Goal: Transaction & Acquisition: Purchase product/service

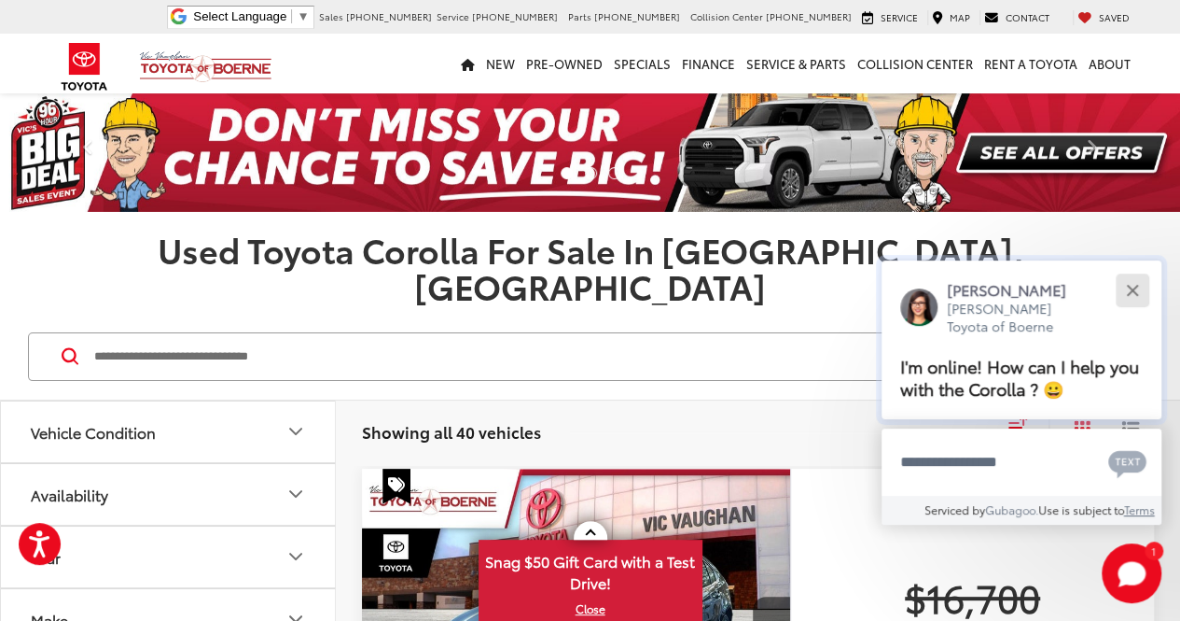
click at [1133, 291] on div "Close" at bounding box center [1132, 290] width 12 height 12
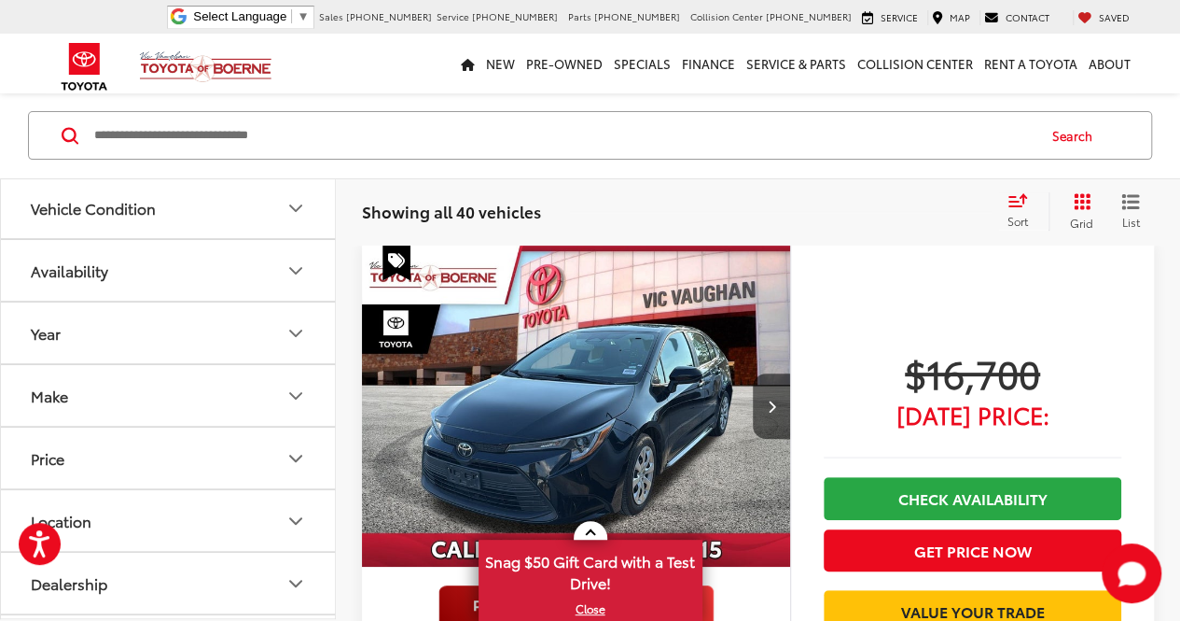
scroll to position [223, 0]
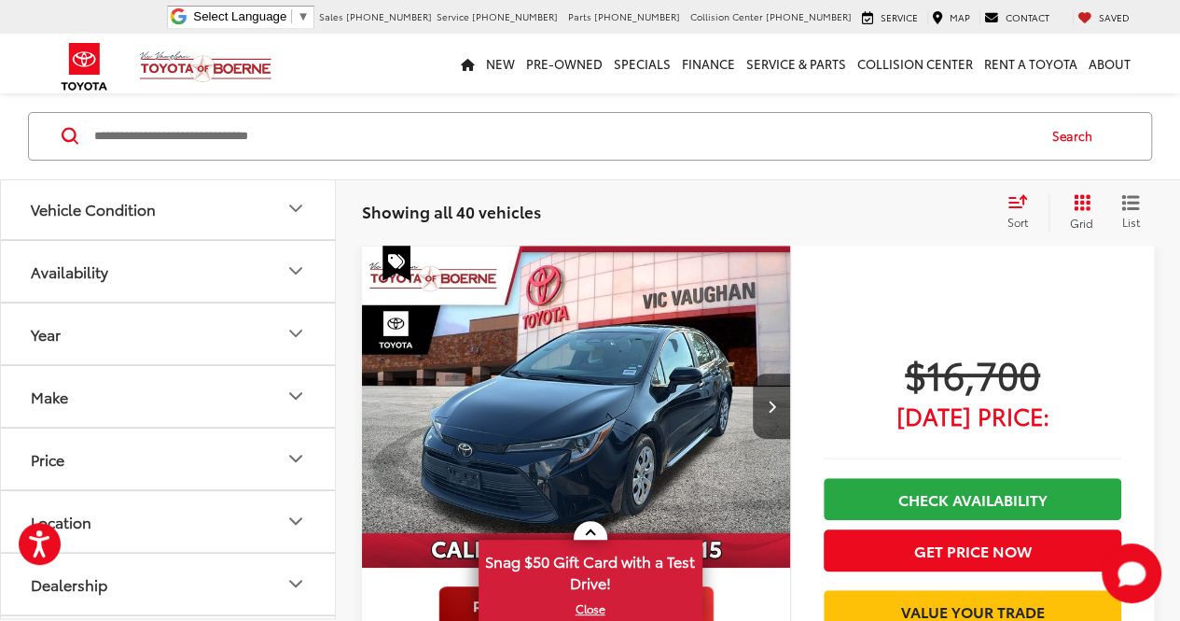
click at [564, 398] on img "2024 Toyota Corolla LE 0" at bounding box center [576, 406] width 431 height 323
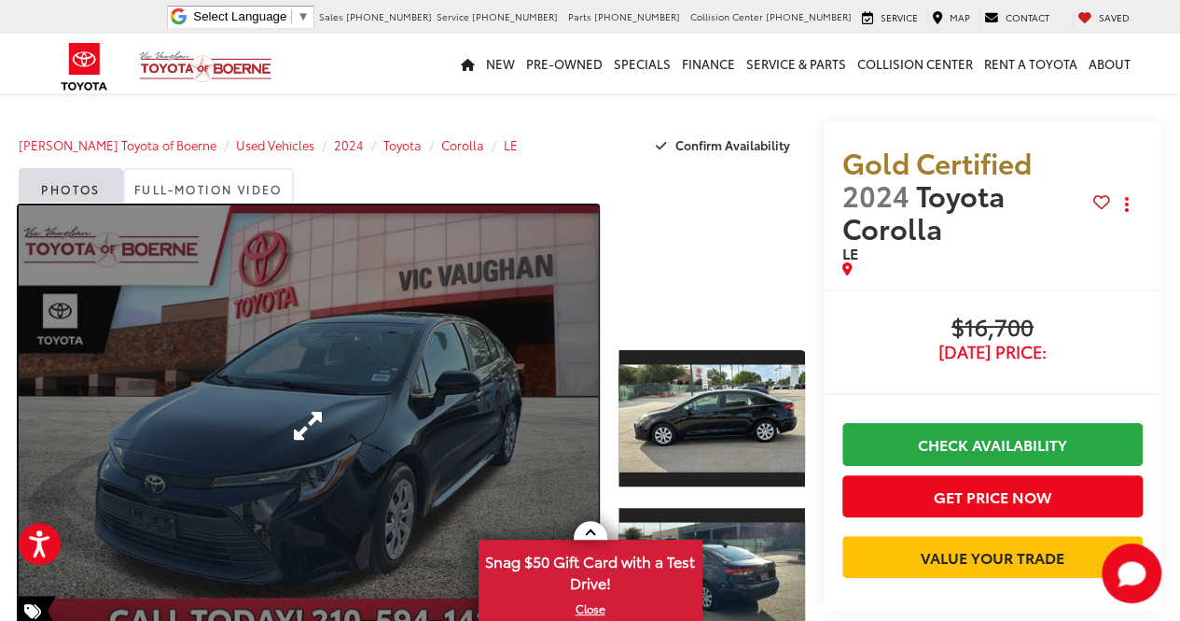
click at [440, 393] on link "Expand Photo 0" at bounding box center [308, 425] width 579 height 440
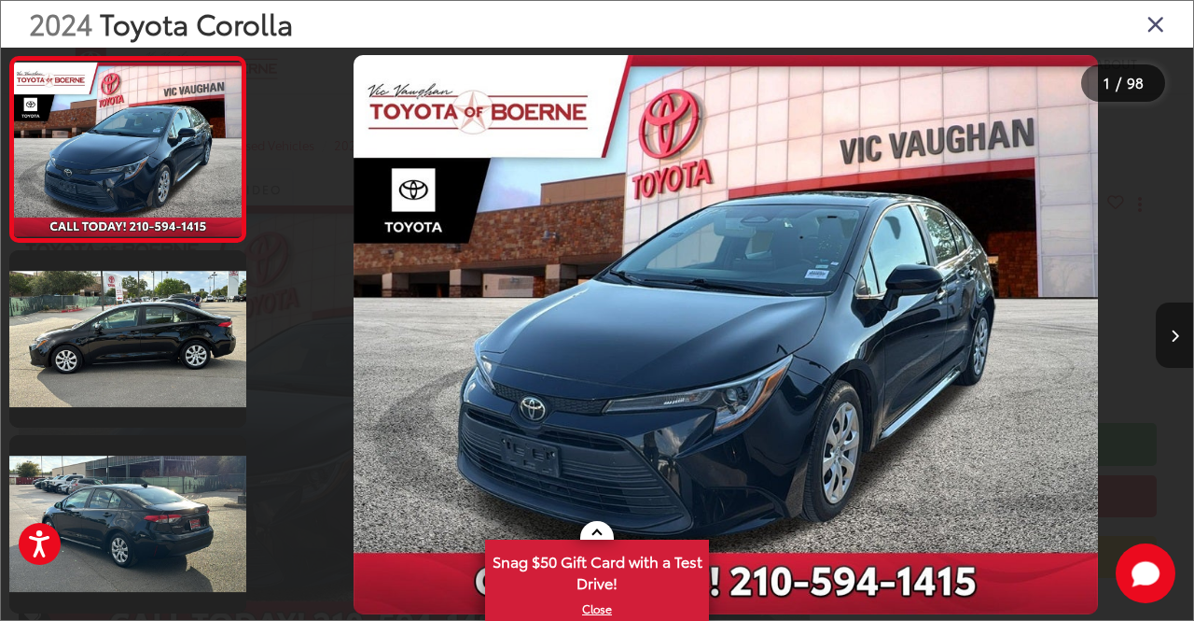
click at [1178, 334] on icon "Next image" at bounding box center [1175, 335] width 8 height 13
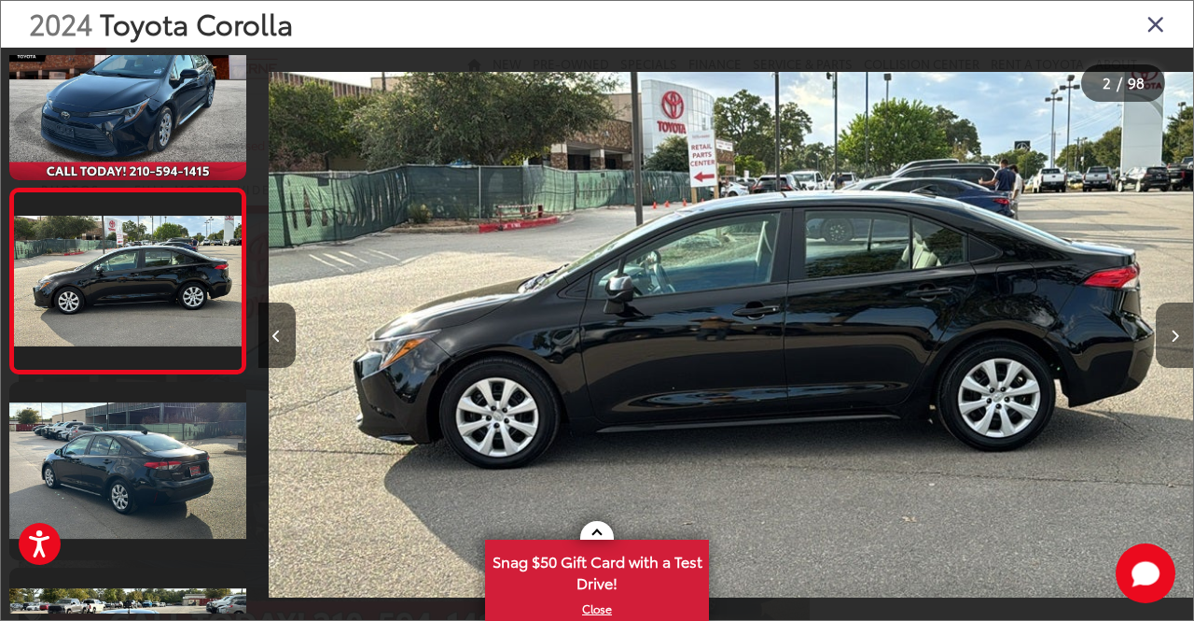
scroll to position [0, 935]
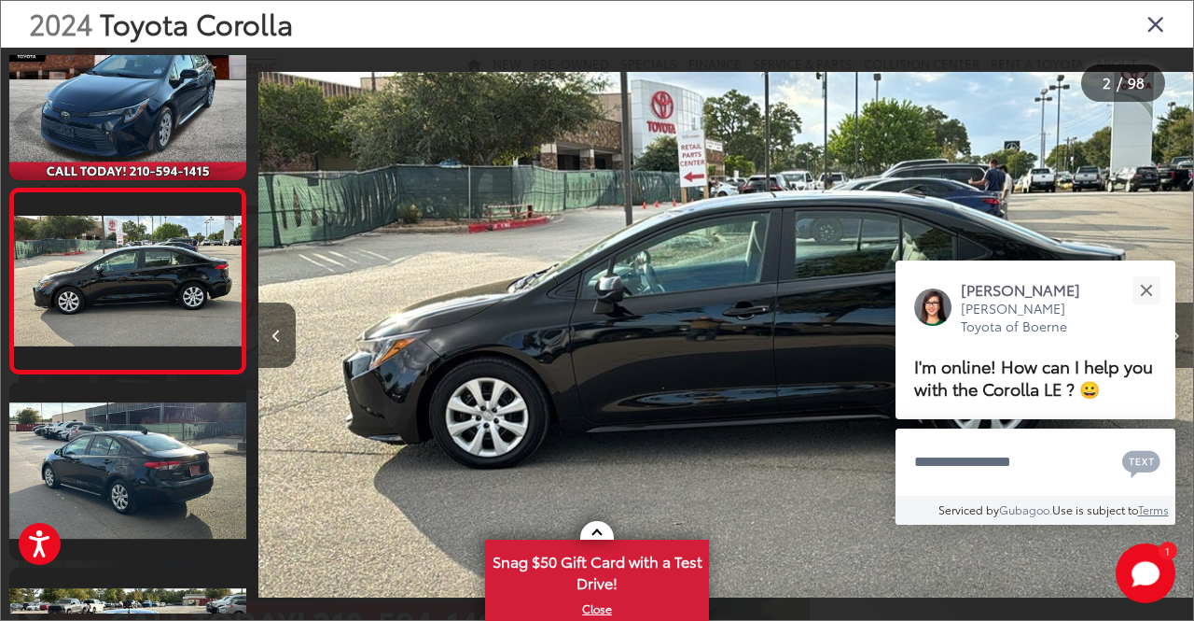
click at [1178, 334] on icon "Next image" at bounding box center [1175, 335] width 8 height 13
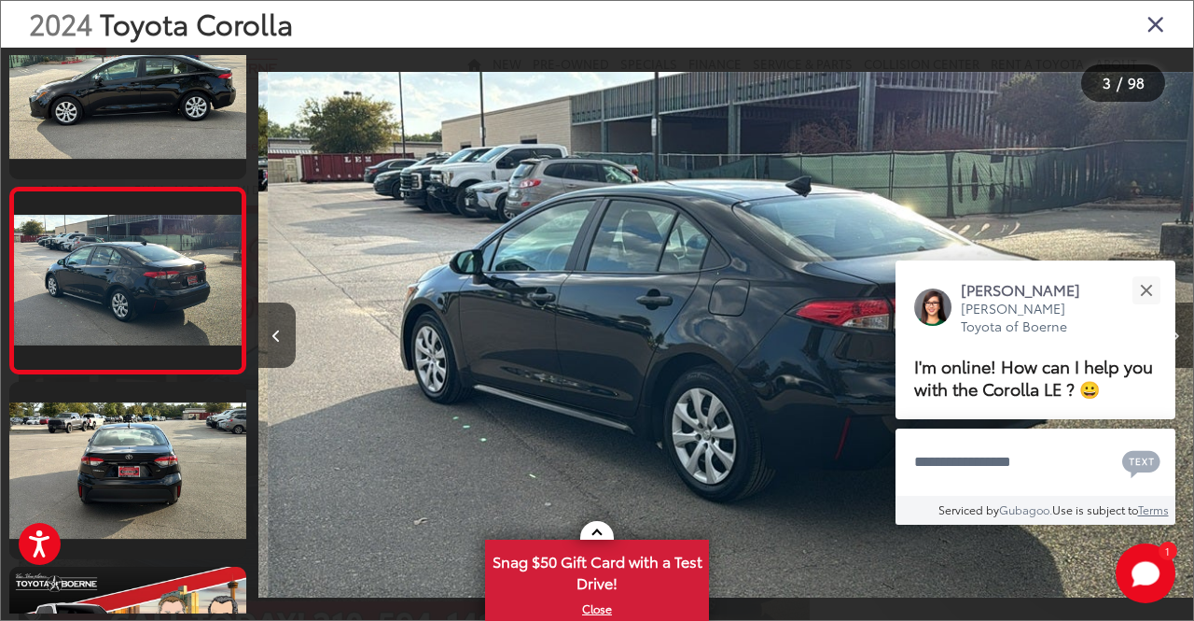
scroll to position [0, 1872]
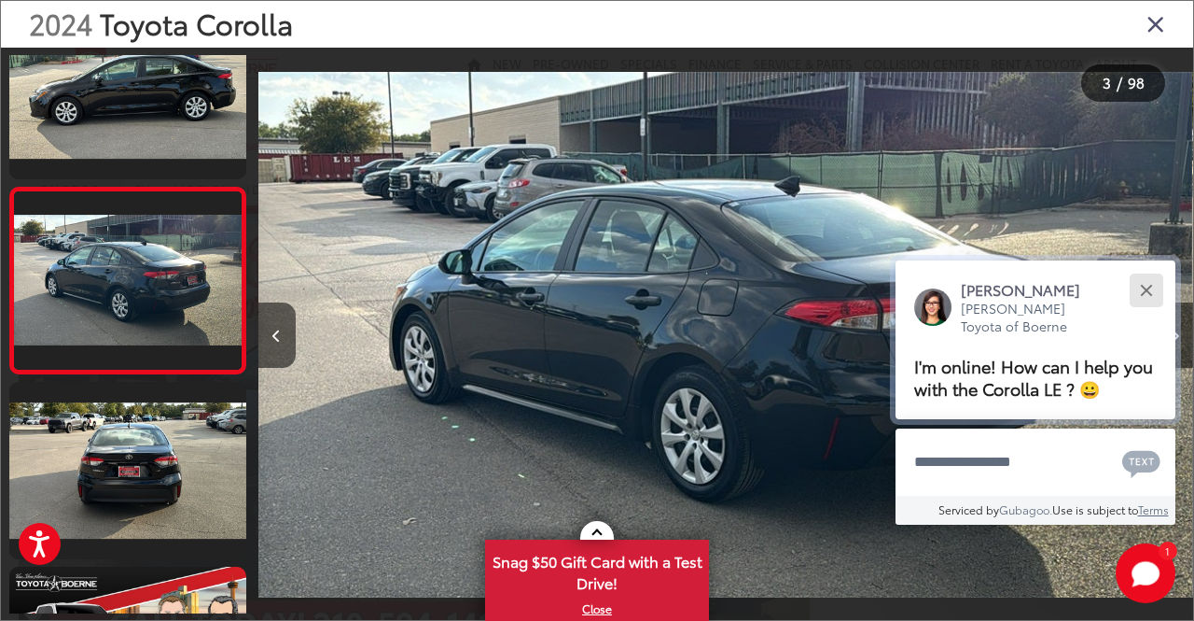
click at [1145, 288] on div "Close" at bounding box center [1146, 290] width 12 height 12
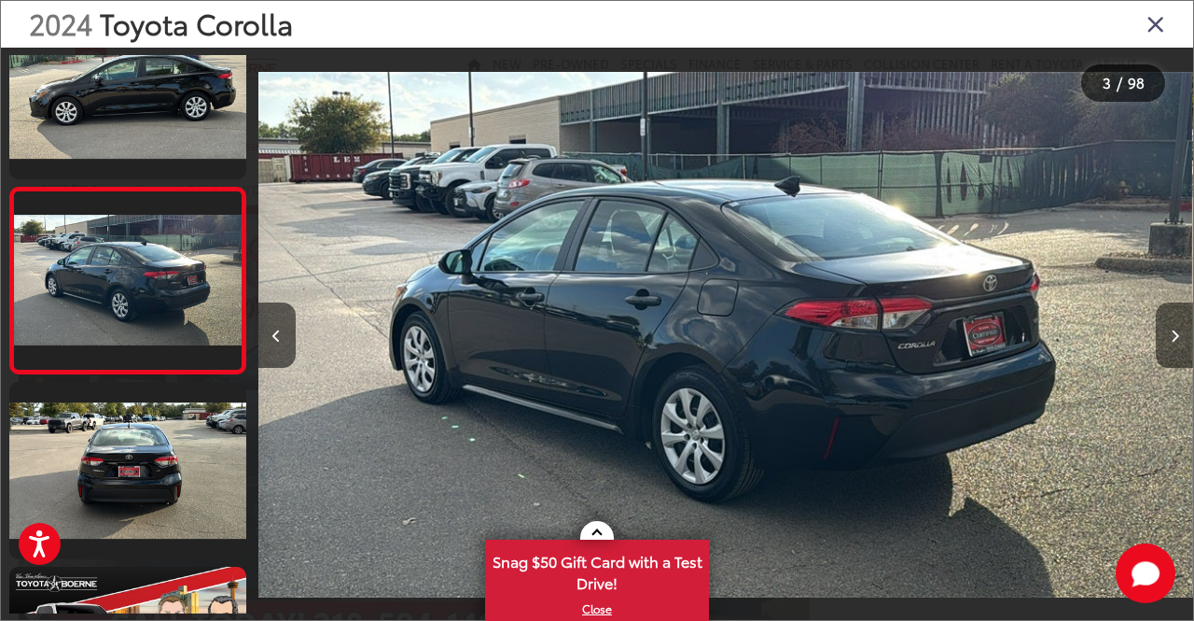
click at [1179, 339] on button "Next image" at bounding box center [1174, 334] width 37 height 65
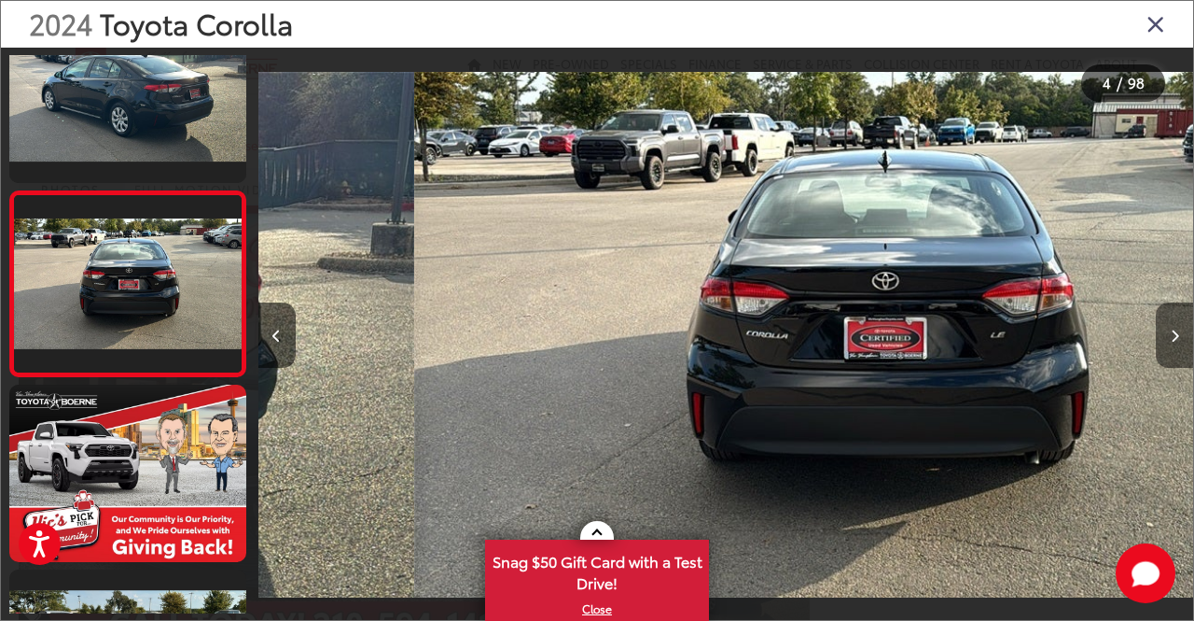
scroll to position [424, 0]
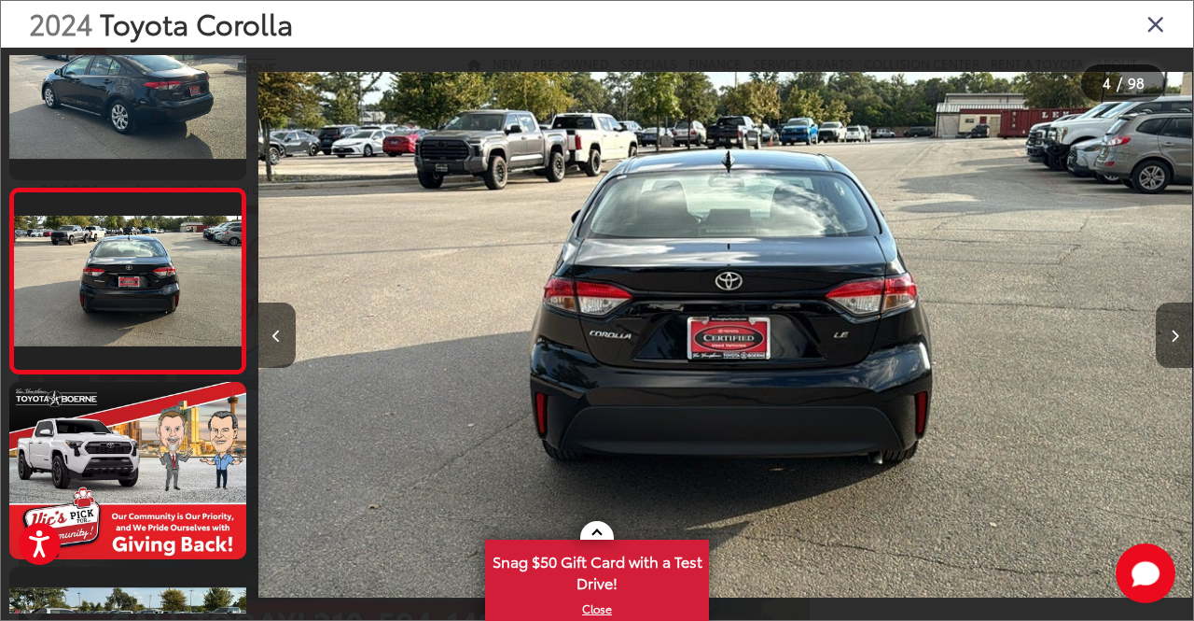
click at [1179, 339] on button "Next image" at bounding box center [1174, 334] width 37 height 65
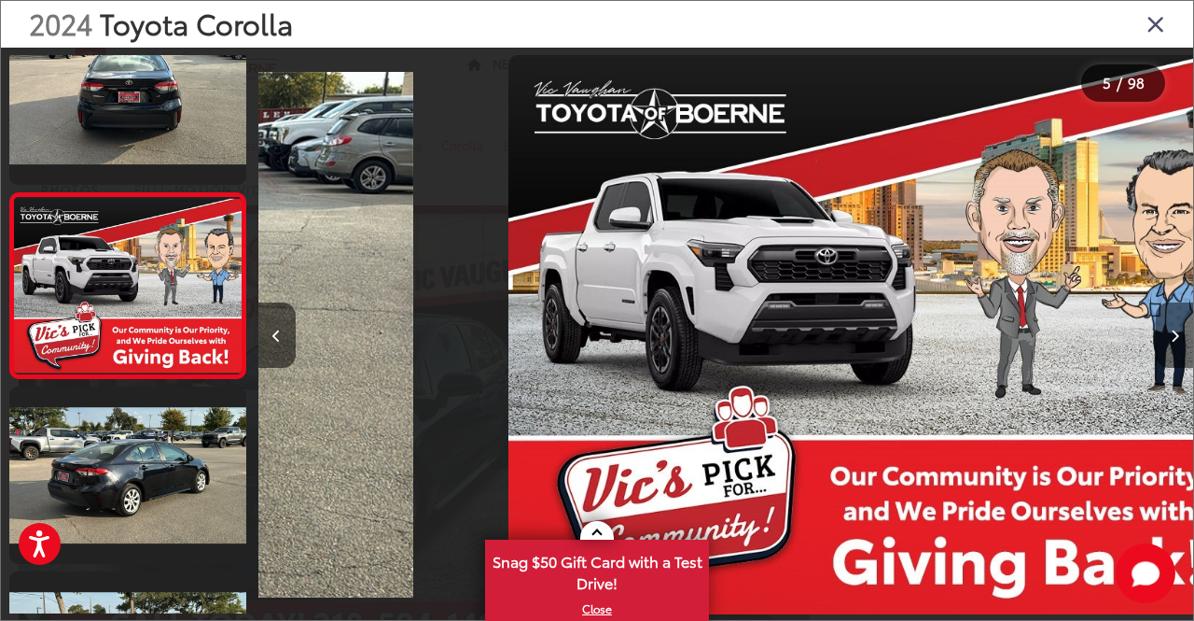
scroll to position [608, 0]
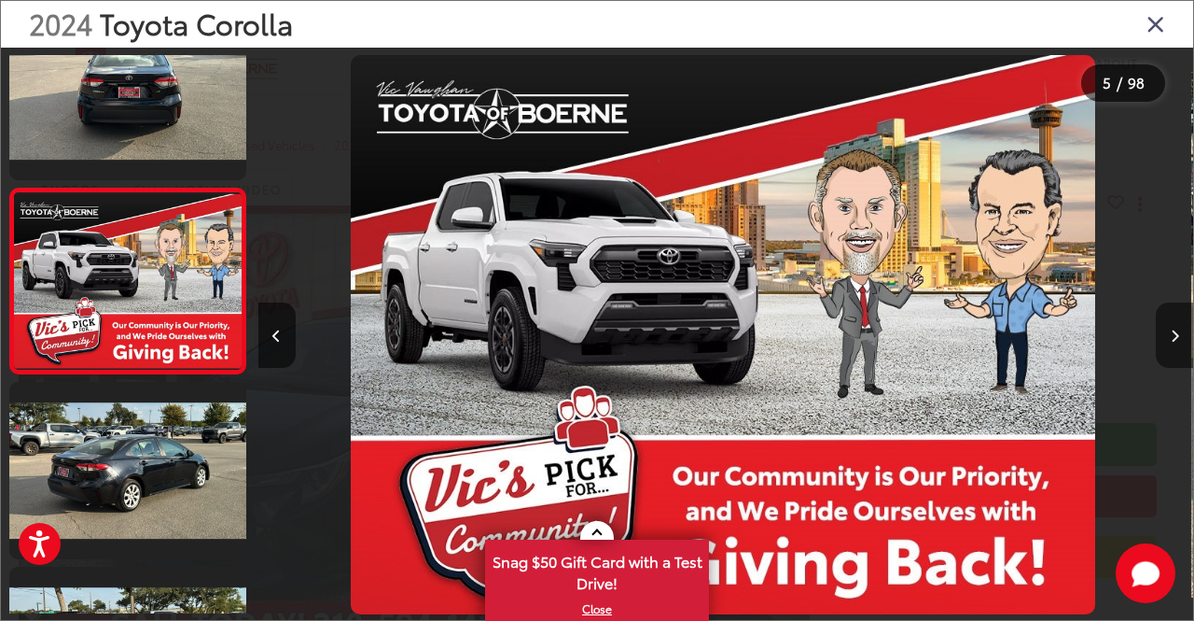
click at [1179, 339] on button "Next image" at bounding box center [1174, 334] width 37 height 65
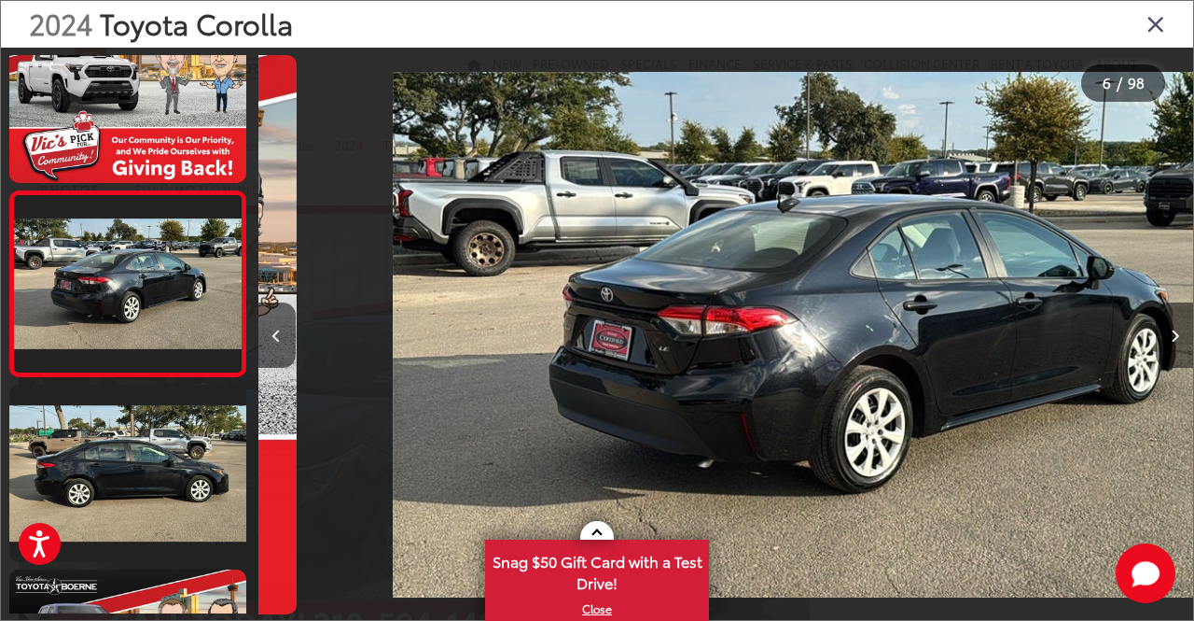
scroll to position [793, 0]
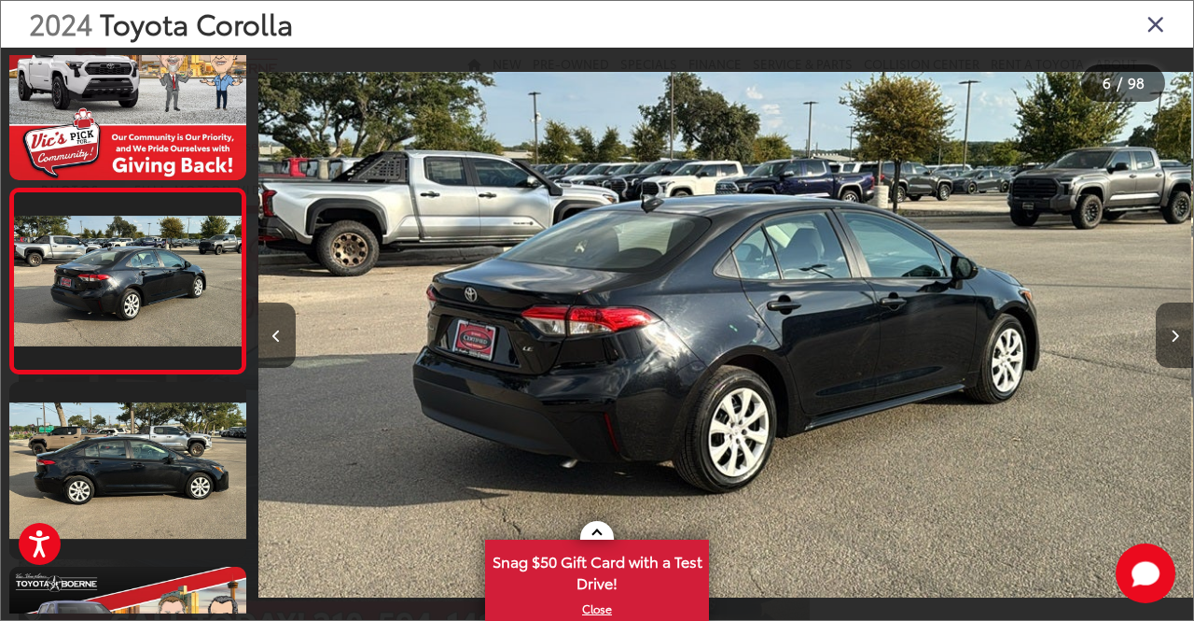
click at [1179, 339] on button "Next image" at bounding box center [1174, 334] width 37 height 65
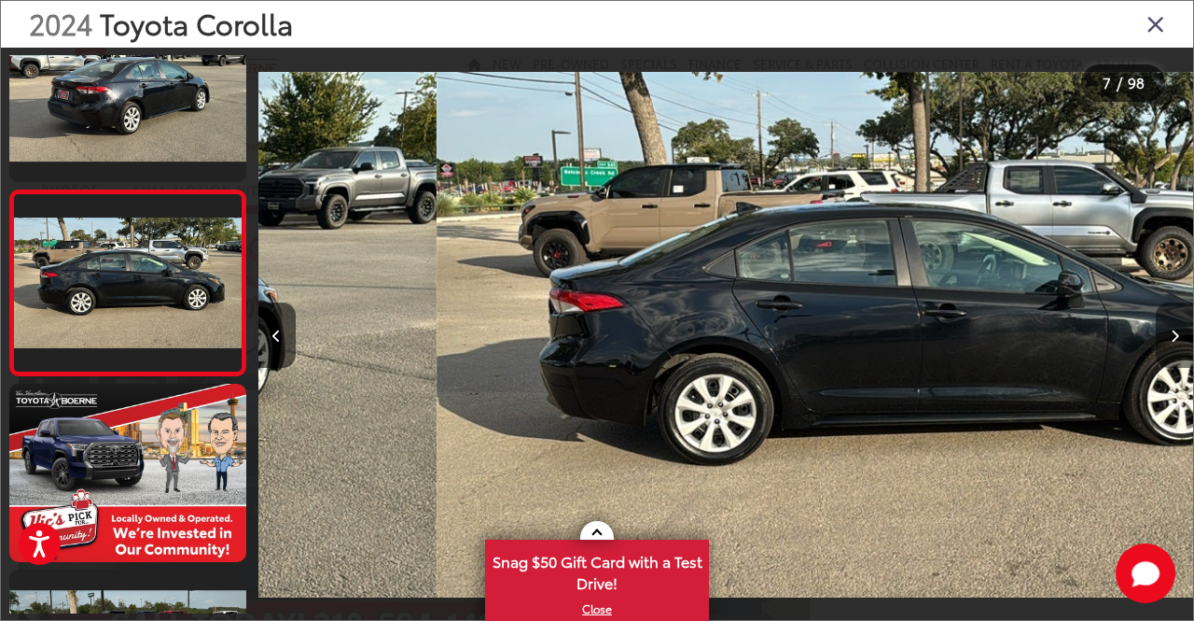
scroll to position [979, 0]
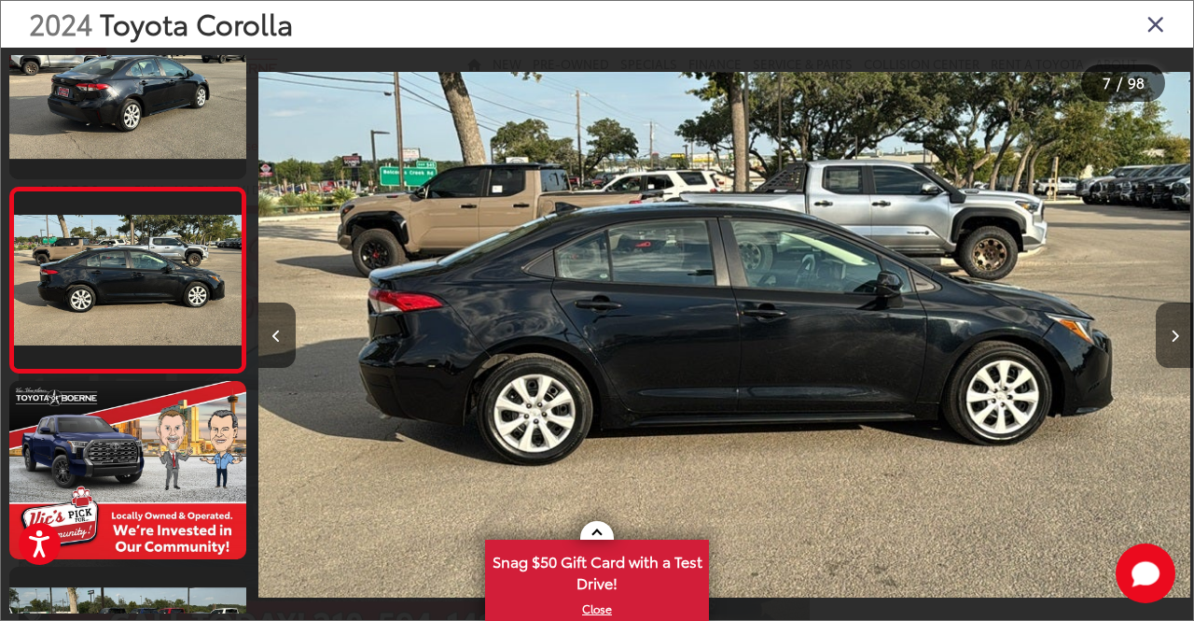
click at [1179, 339] on button "Next image" at bounding box center [1174, 334] width 37 height 65
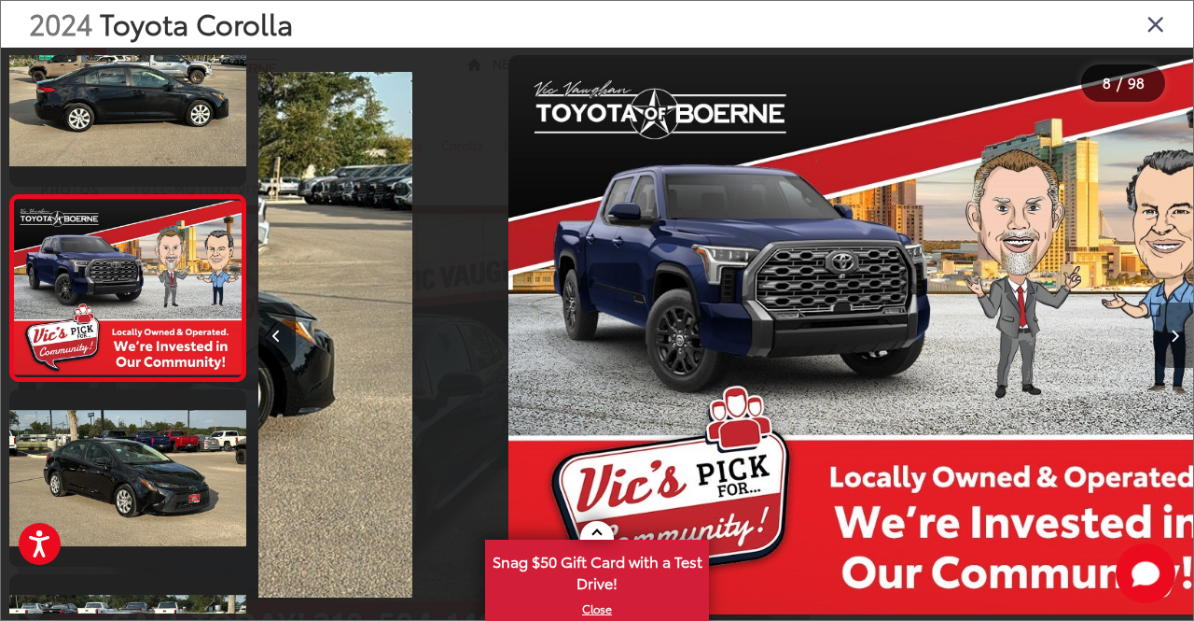
scroll to position [1164, 0]
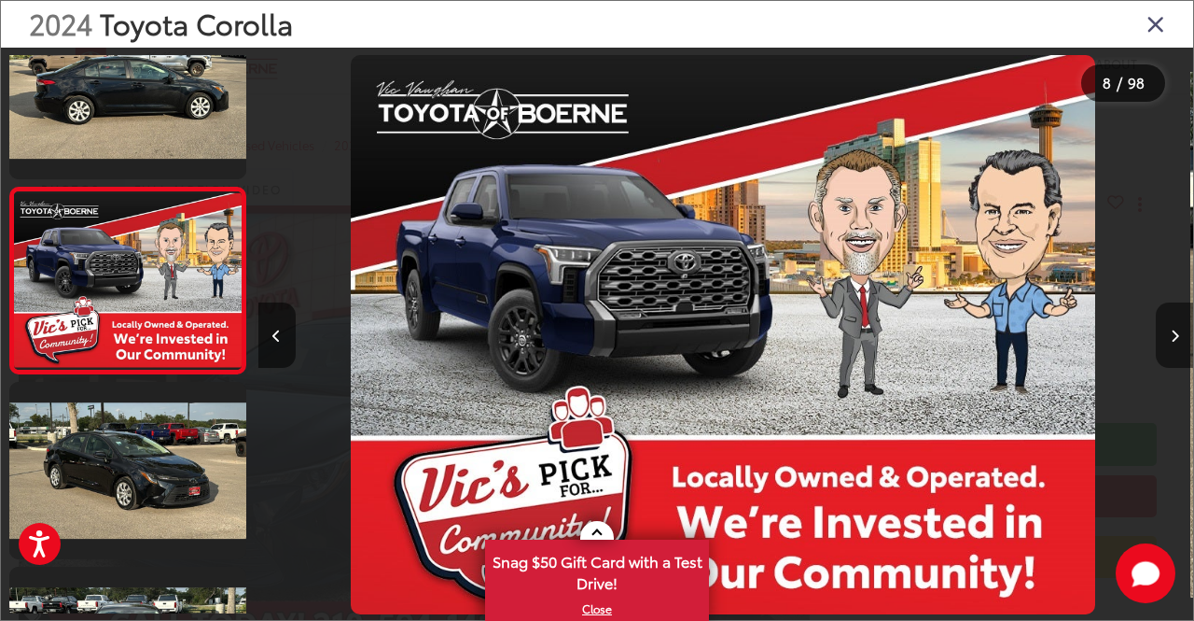
click at [1179, 339] on button "Next image" at bounding box center [1174, 334] width 37 height 65
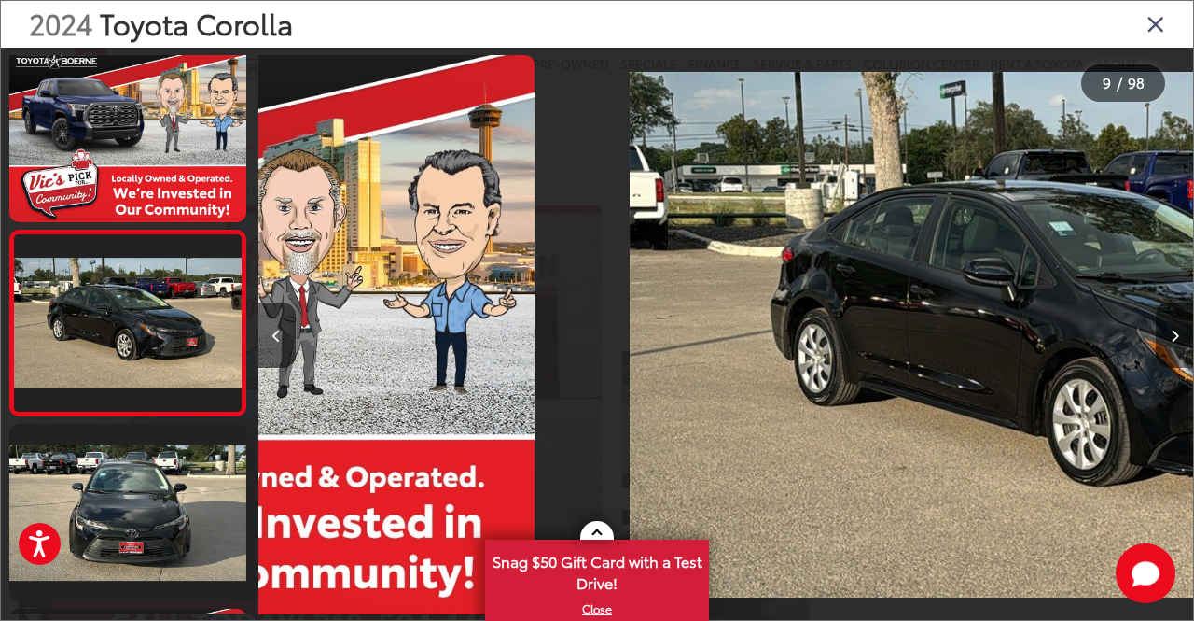
scroll to position [0, 0]
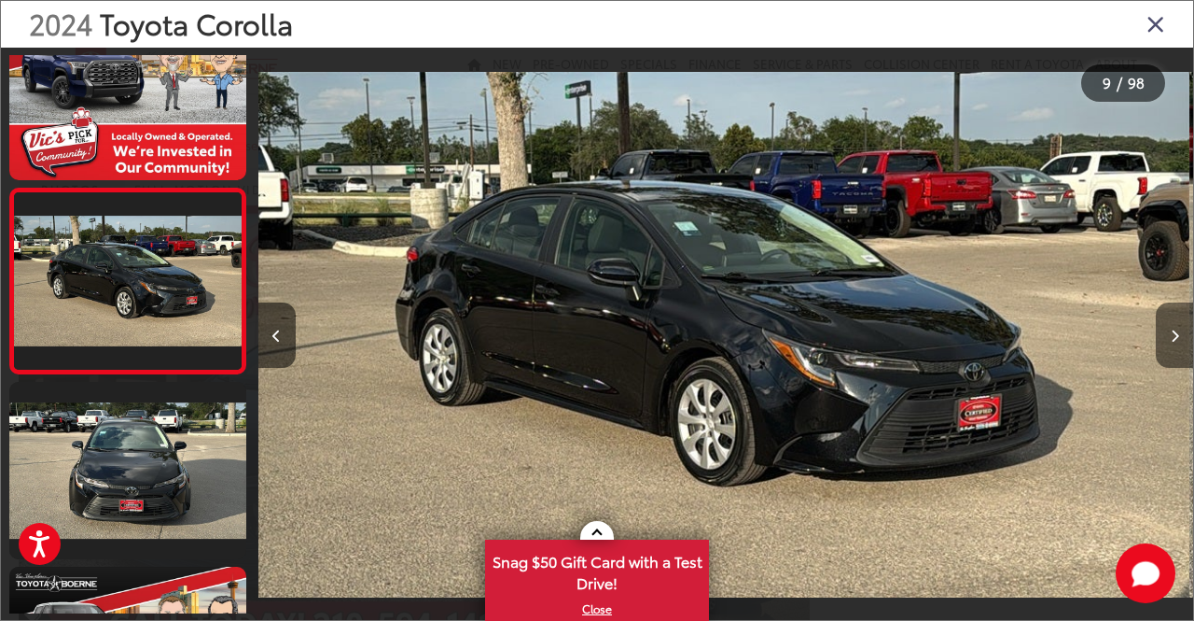
click at [1179, 339] on button "Next image" at bounding box center [1174, 334] width 37 height 65
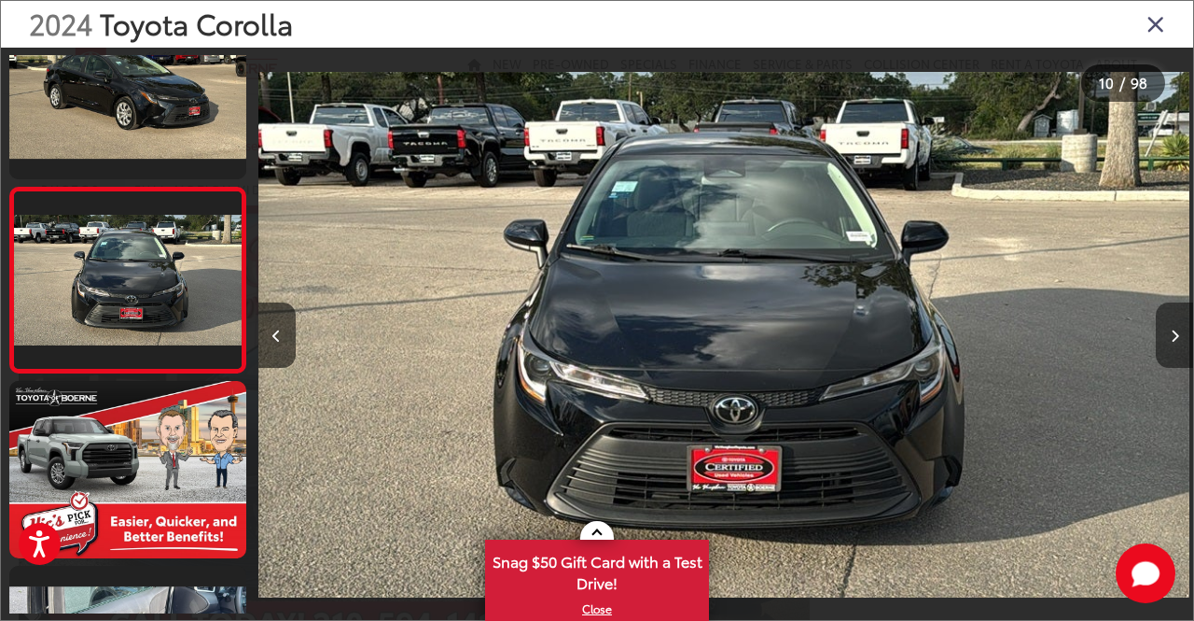
click at [1179, 339] on button "Next image" at bounding box center [1174, 334] width 37 height 65
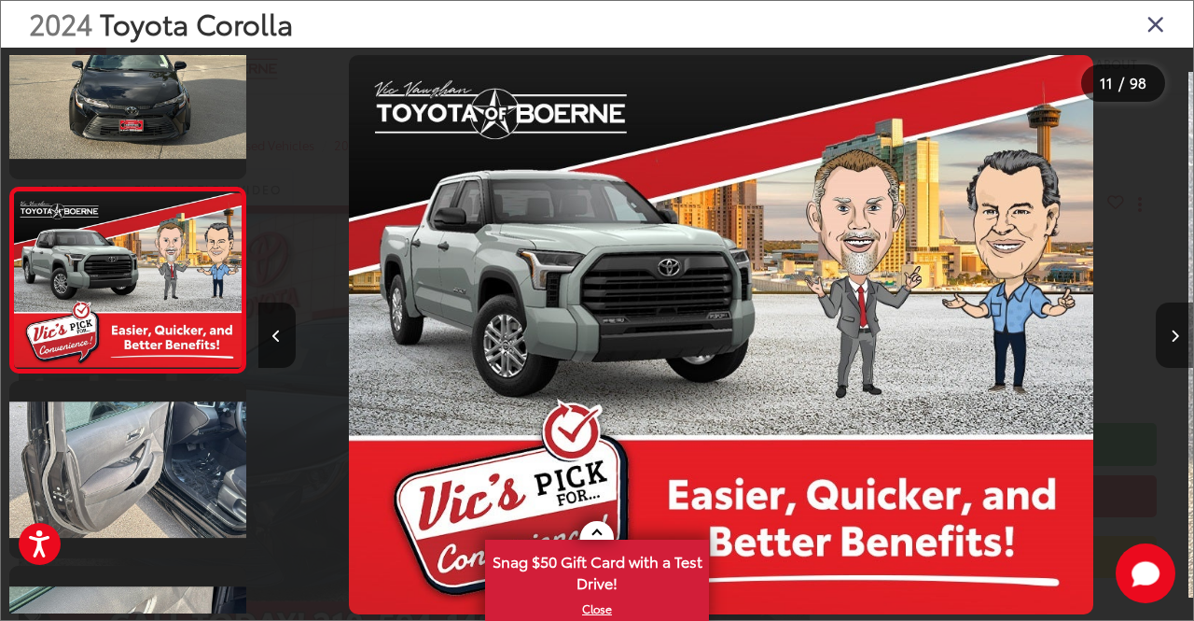
click at [1179, 339] on button "Next image" at bounding box center [1174, 334] width 37 height 65
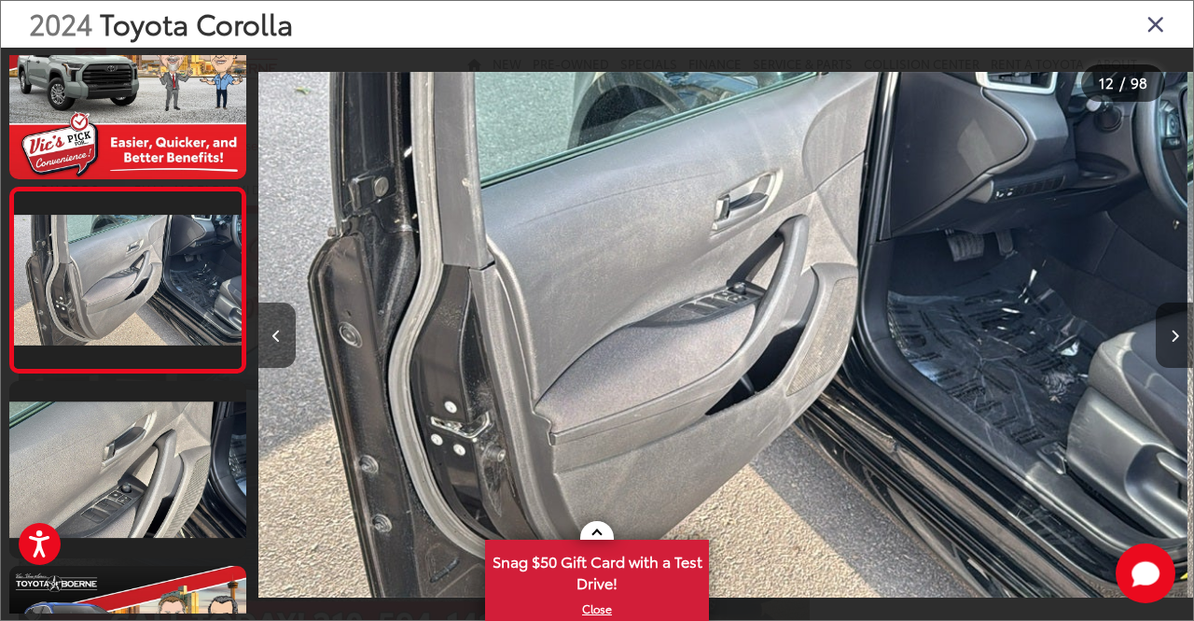
click at [1179, 339] on button "Next image" at bounding box center [1174, 334] width 37 height 65
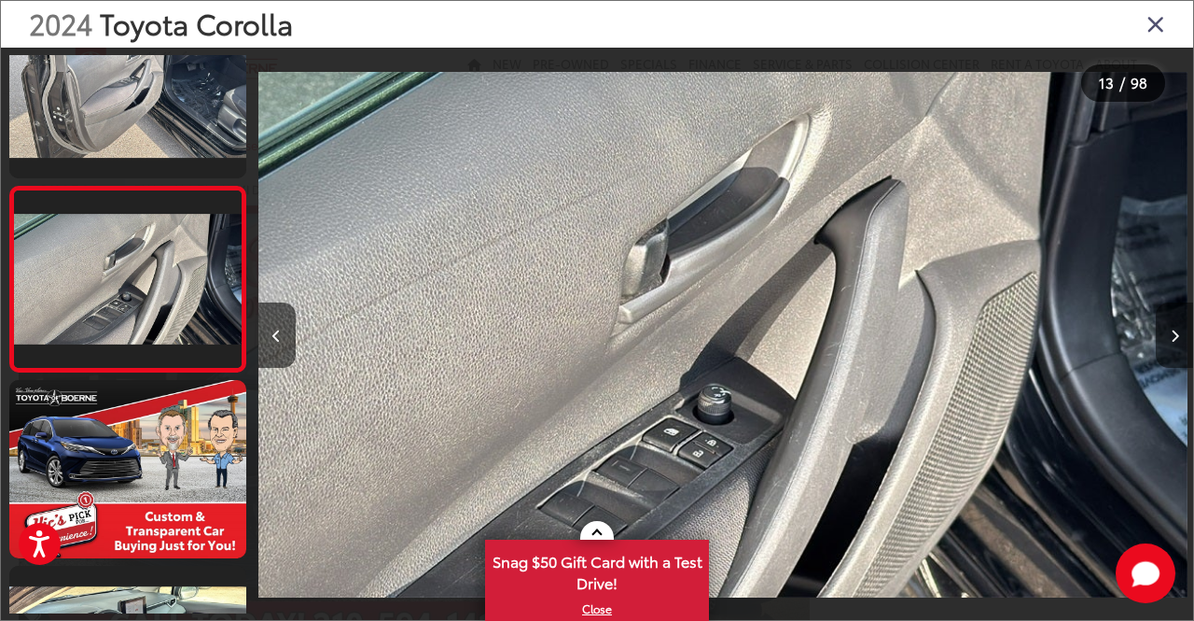
click at [1179, 339] on button "Next image" at bounding box center [1174, 334] width 37 height 65
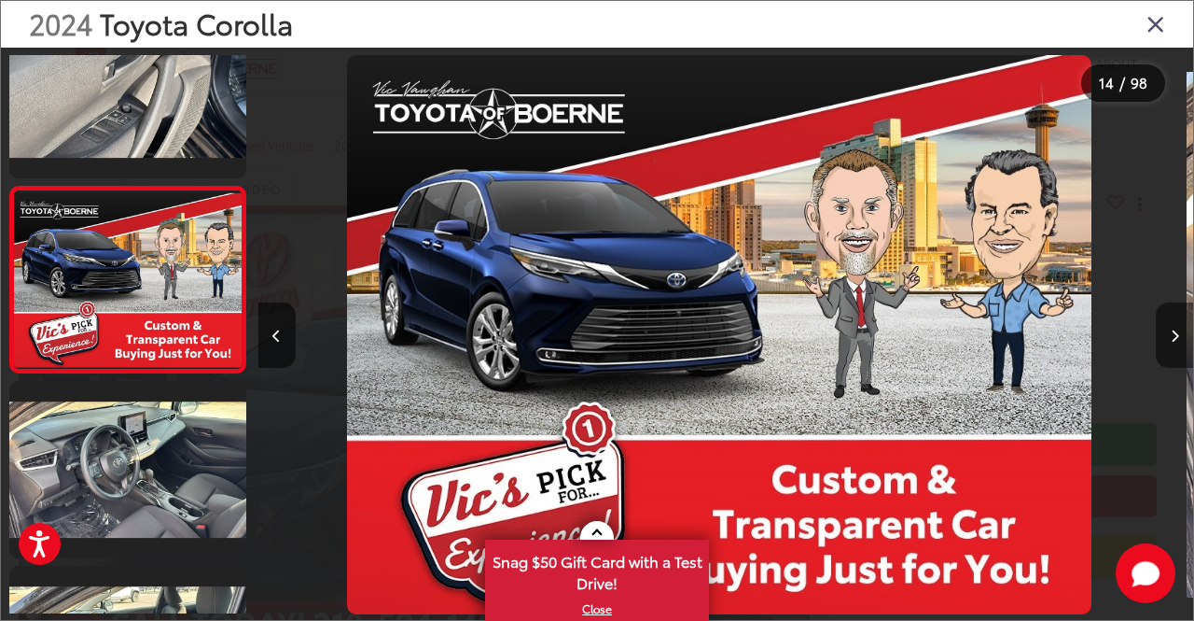
click at [1179, 339] on button "Next image" at bounding box center [1174, 334] width 37 height 65
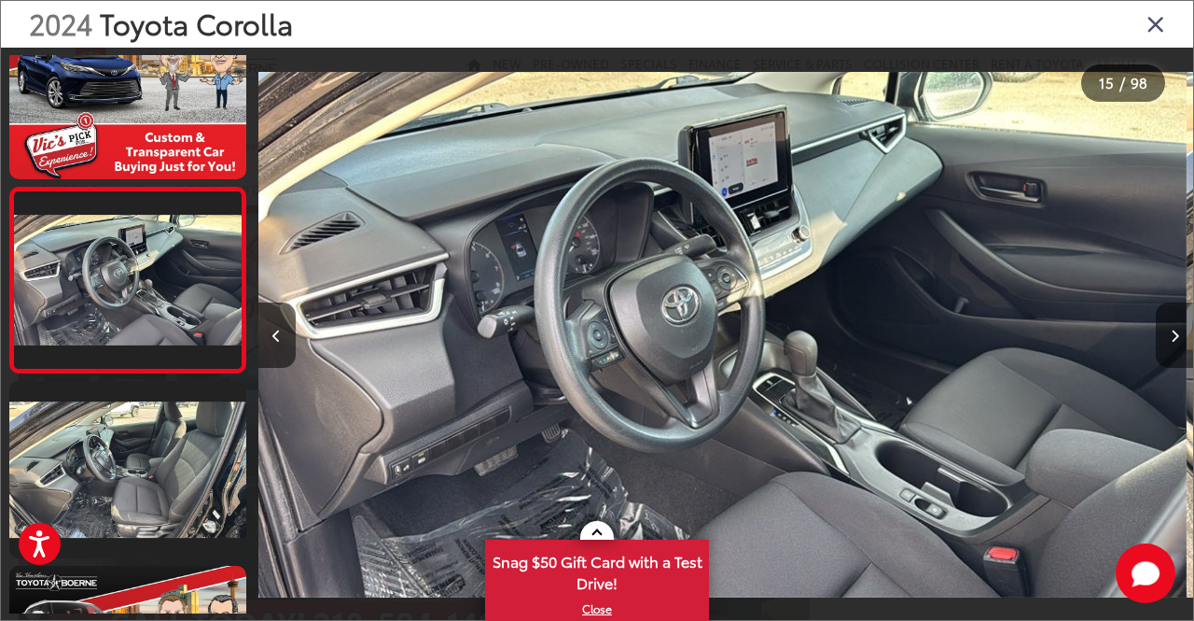
click at [1179, 339] on button "Next image" at bounding box center [1174, 334] width 37 height 65
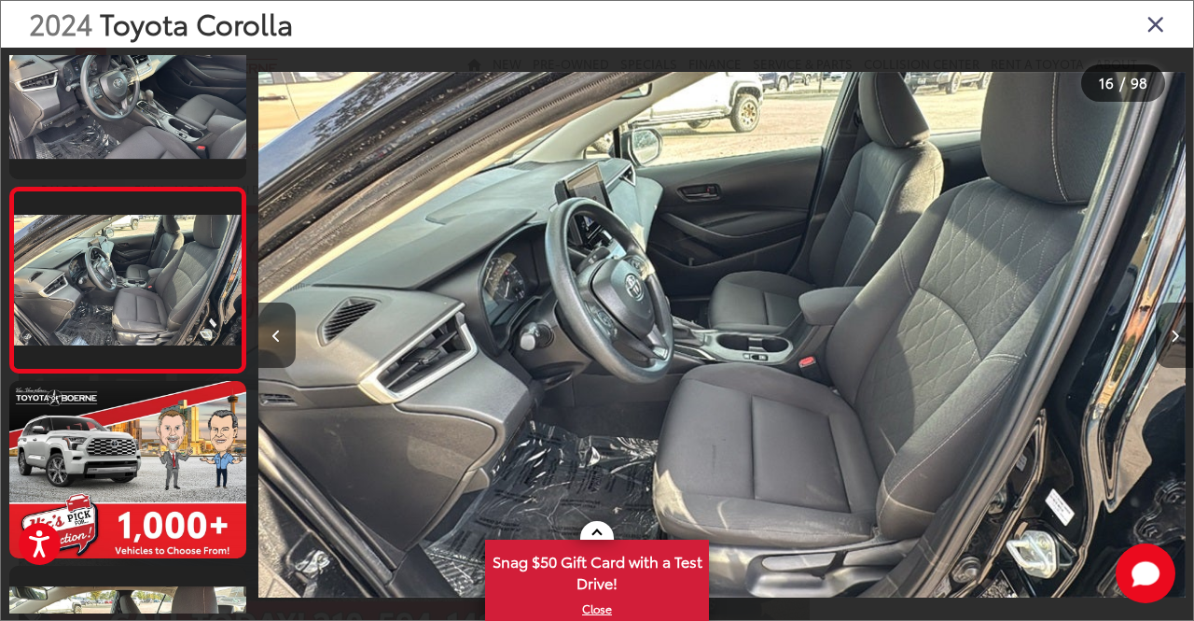
click at [1179, 339] on button "Next image" at bounding box center [1174, 334] width 37 height 65
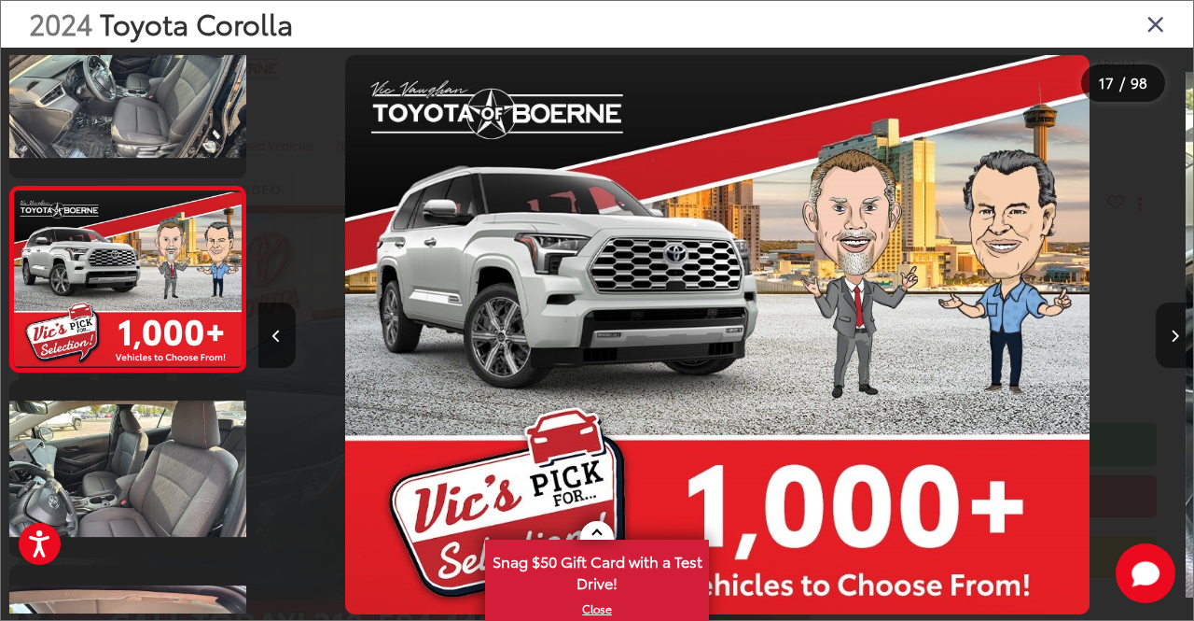
click at [1179, 339] on button "Next image" at bounding box center [1174, 334] width 37 height 65
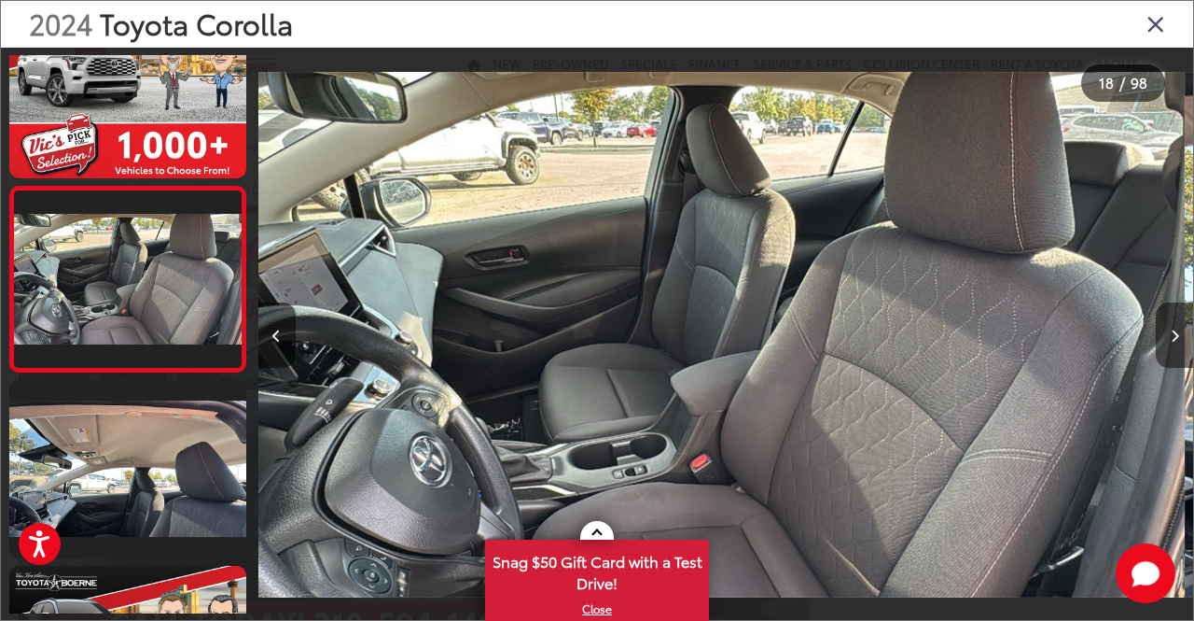
click at [1179, 339] on button "Next image" at bounding box center [1174, 334] width 37 height 65
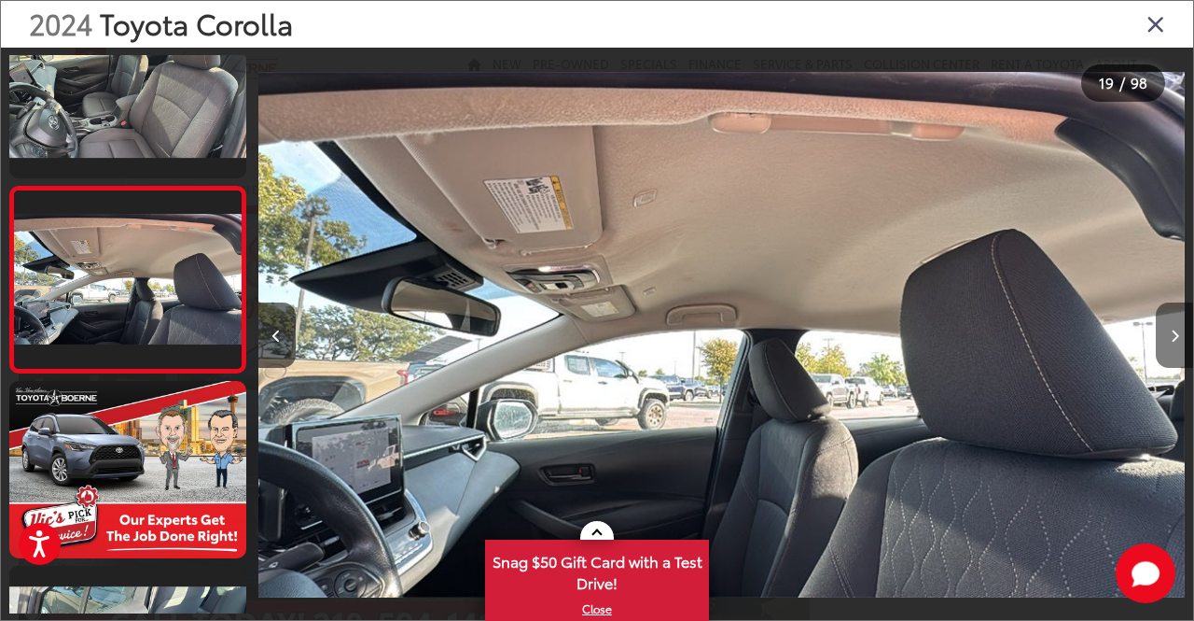
click at [1178, 342] on button "Next image" at bounding box center [1174, 334] width 37 height 65
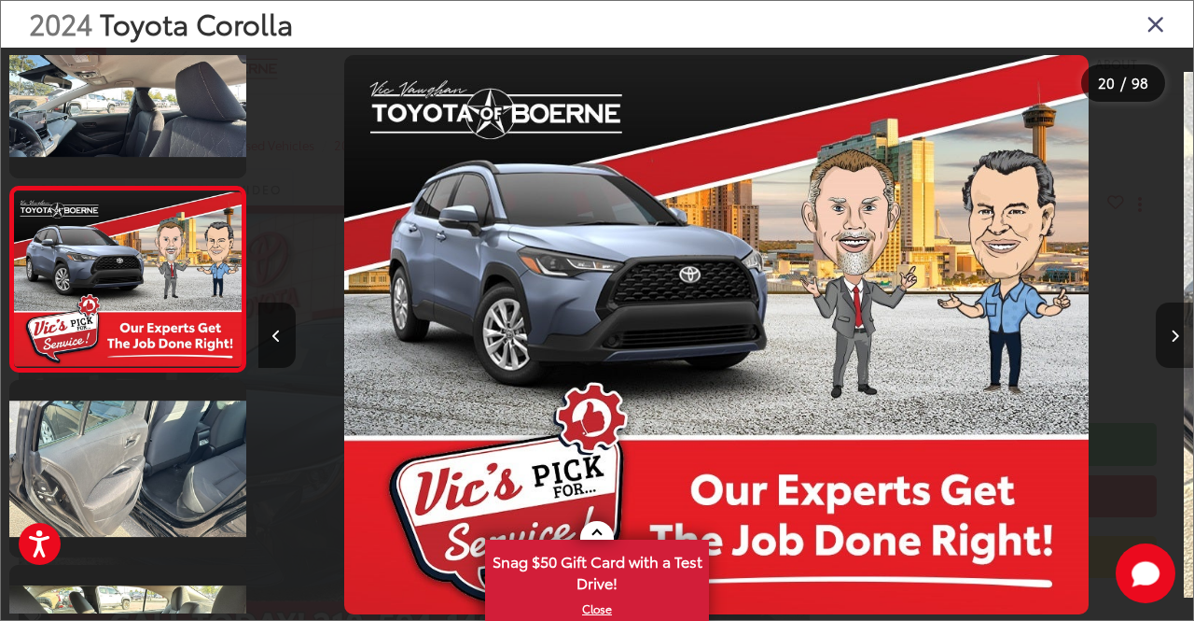
click at [1178, 342] on button "Next image" at bounding box center [1174, 334] width 37 height 65
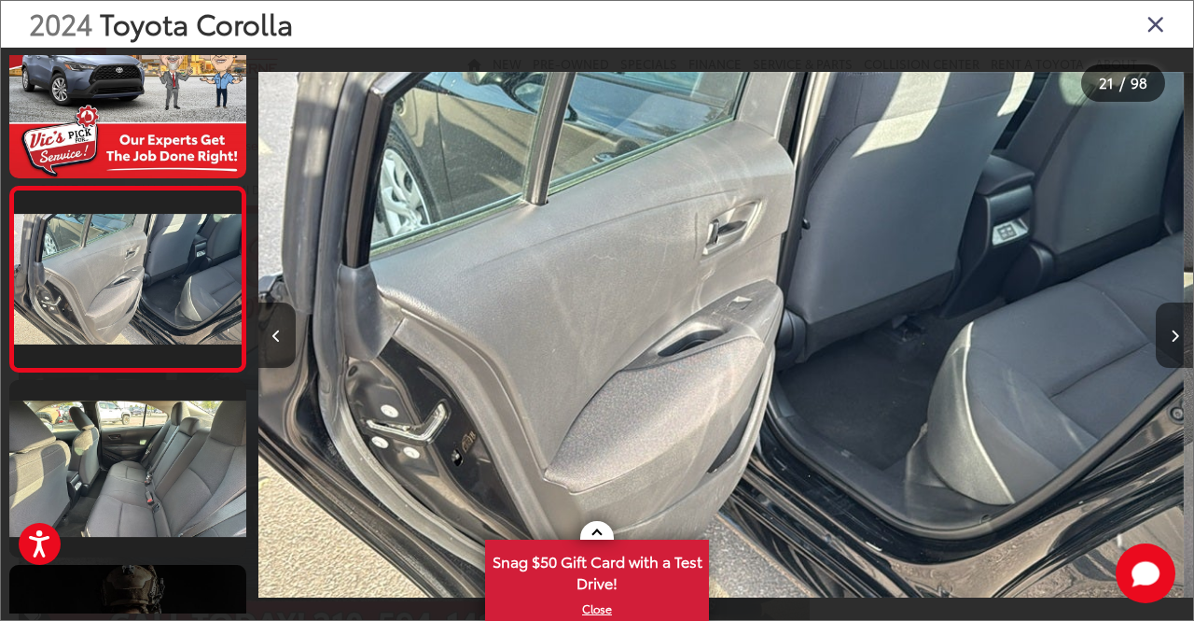
click at [1178, 342] on button "Next image" at bounding box center [1174, 334] width 37 height 65
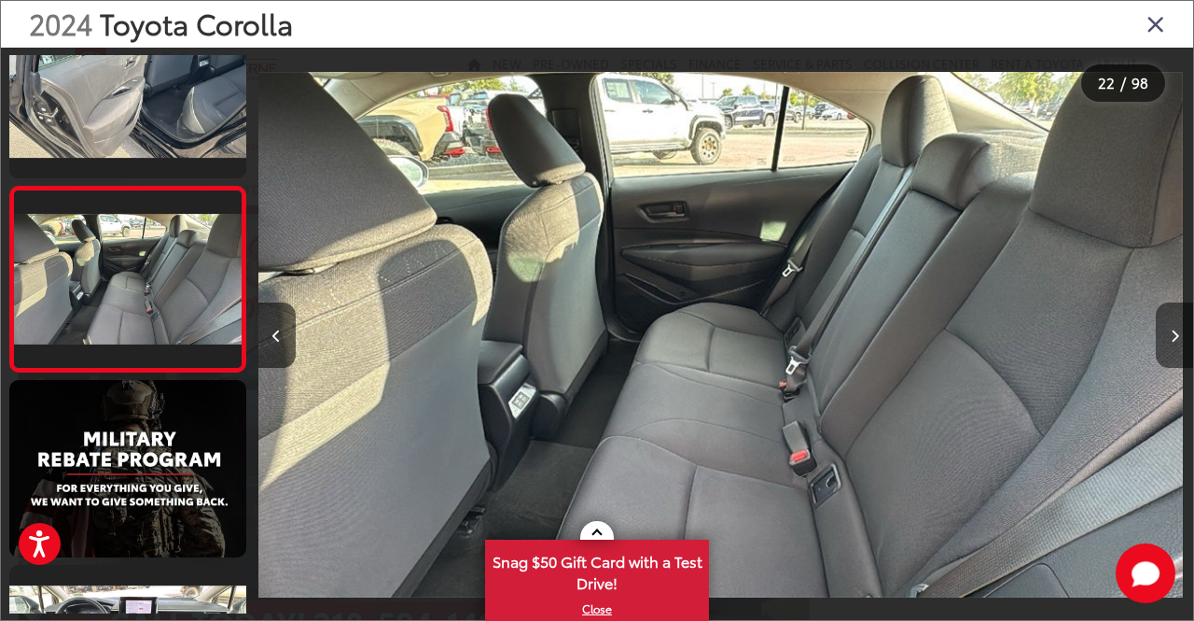
click at [1178, 342] on button "Next image" at bounding box center [1174, 334] width 37 height 65
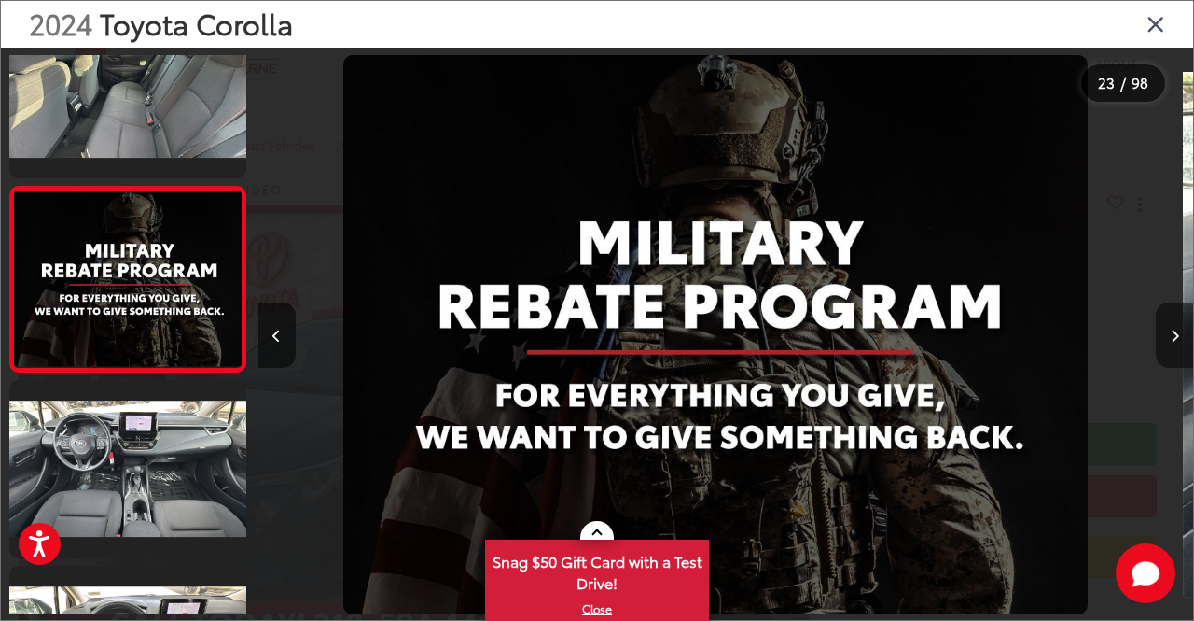
click at [1178, 342] on button "Next image" at bounding box center [1174, 334] width 37 height 65
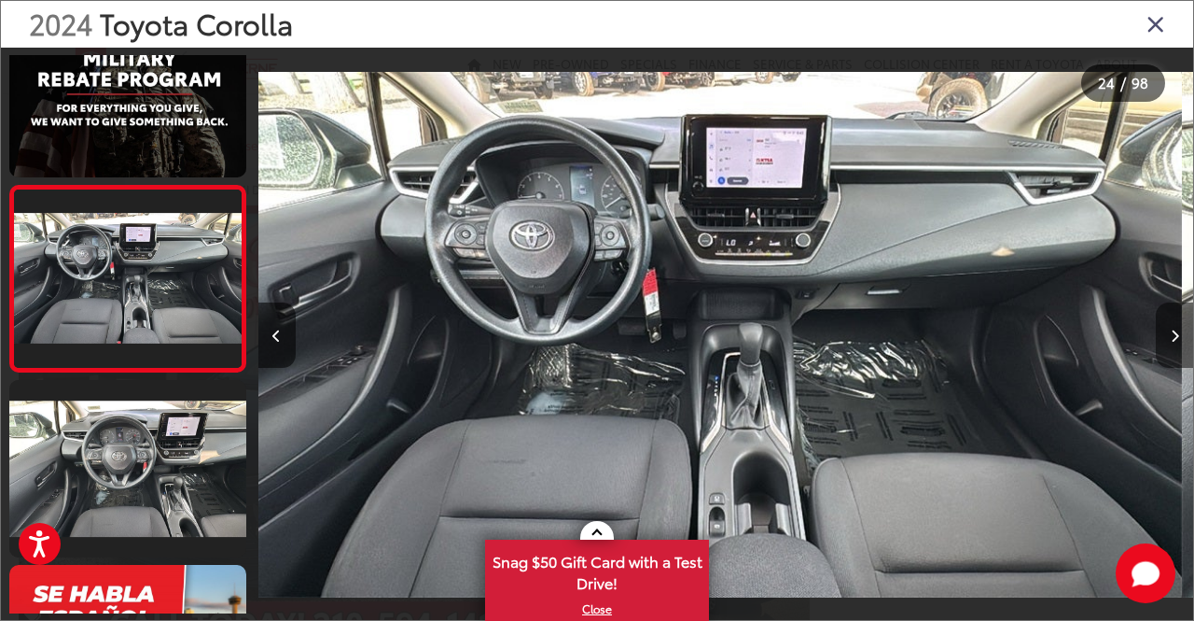
click at [1178, 342] on button "Next image" at bounding box center [1174, 334] width 37 height 65
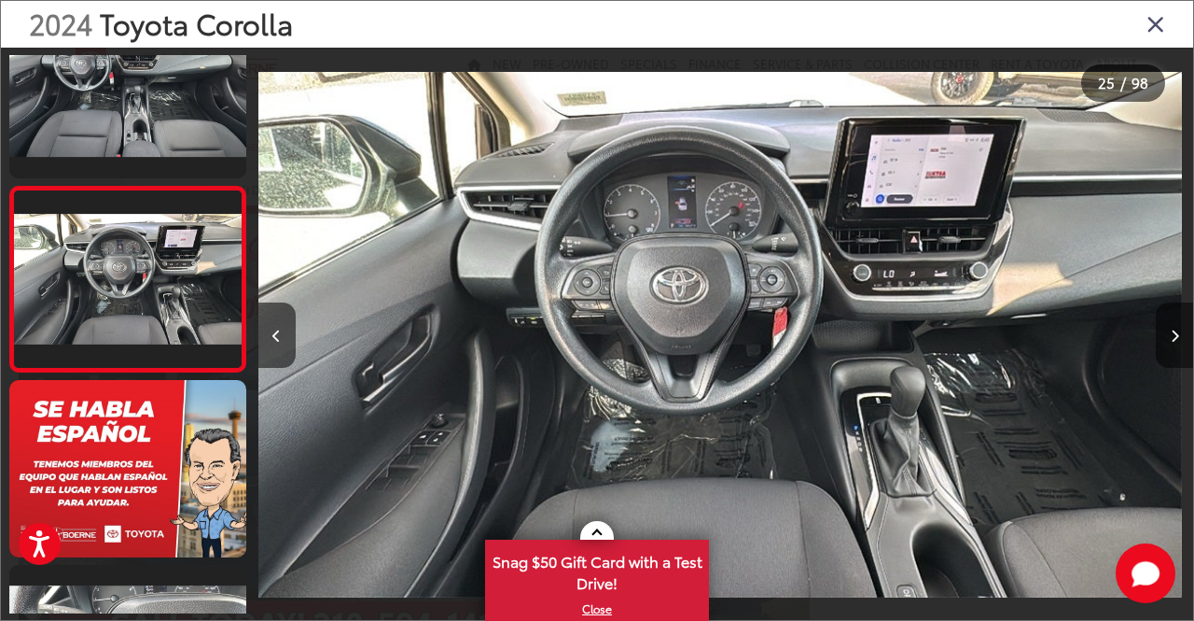
click at [1178, 342] on button "Next image" at bounding box center [1174, 334] width 37 height 65
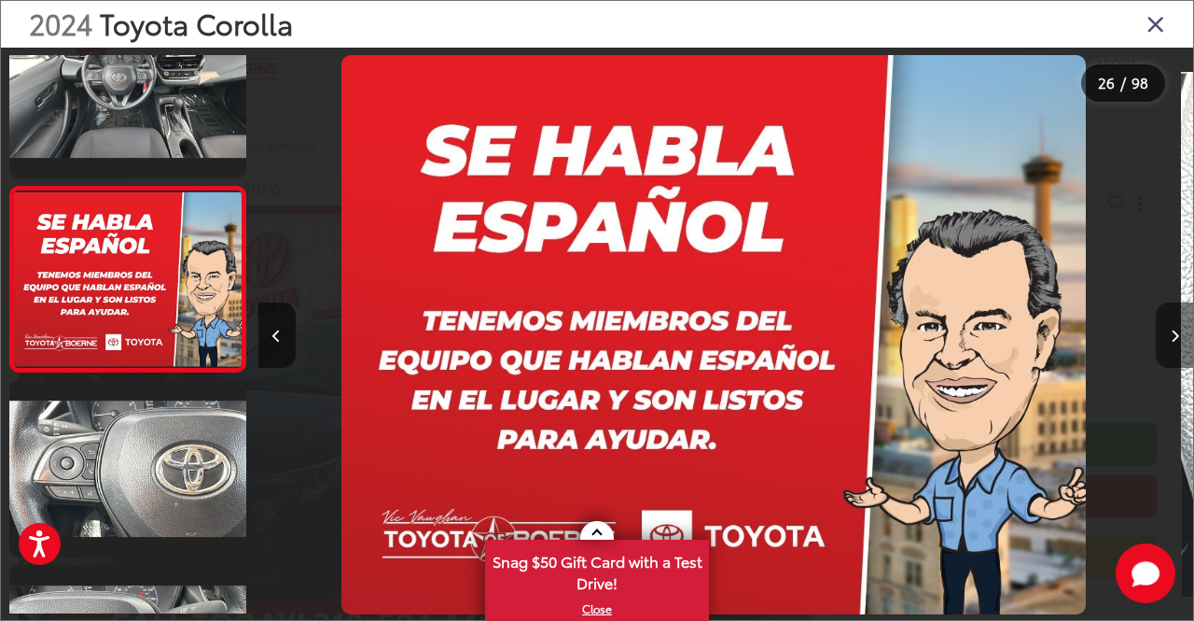
click at [1178, 342] on button "Next image" at bounding box center [1174, 334] width 37 height 65
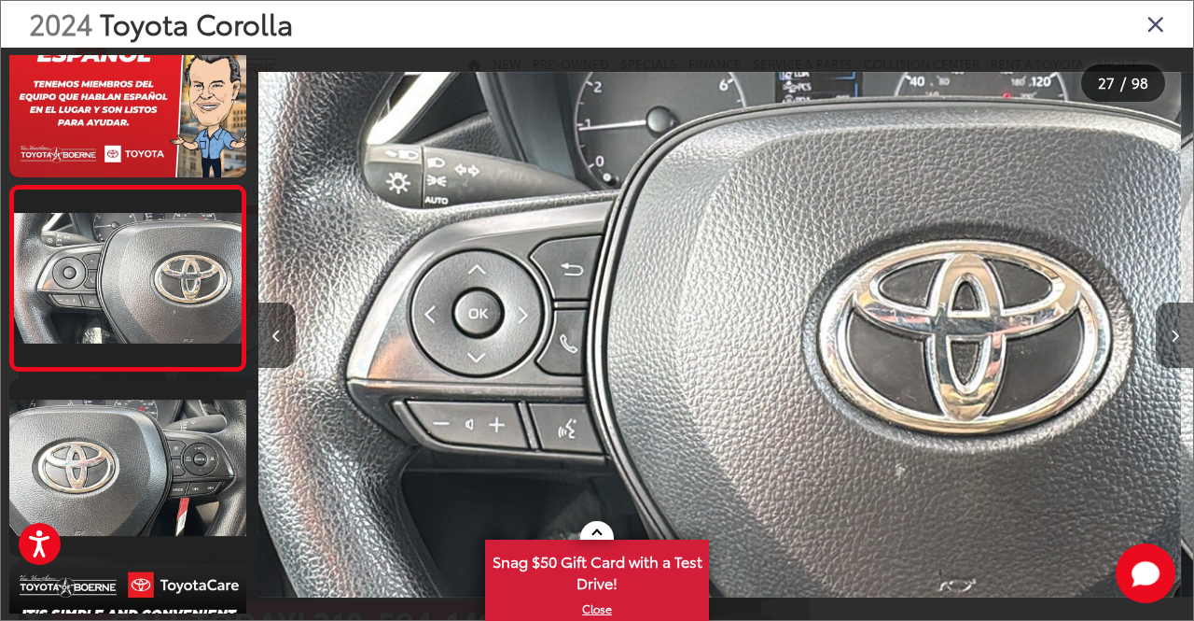
click at [1178, 342] on button "Next image" at bounding box center [1174, 334] width 37 height 65
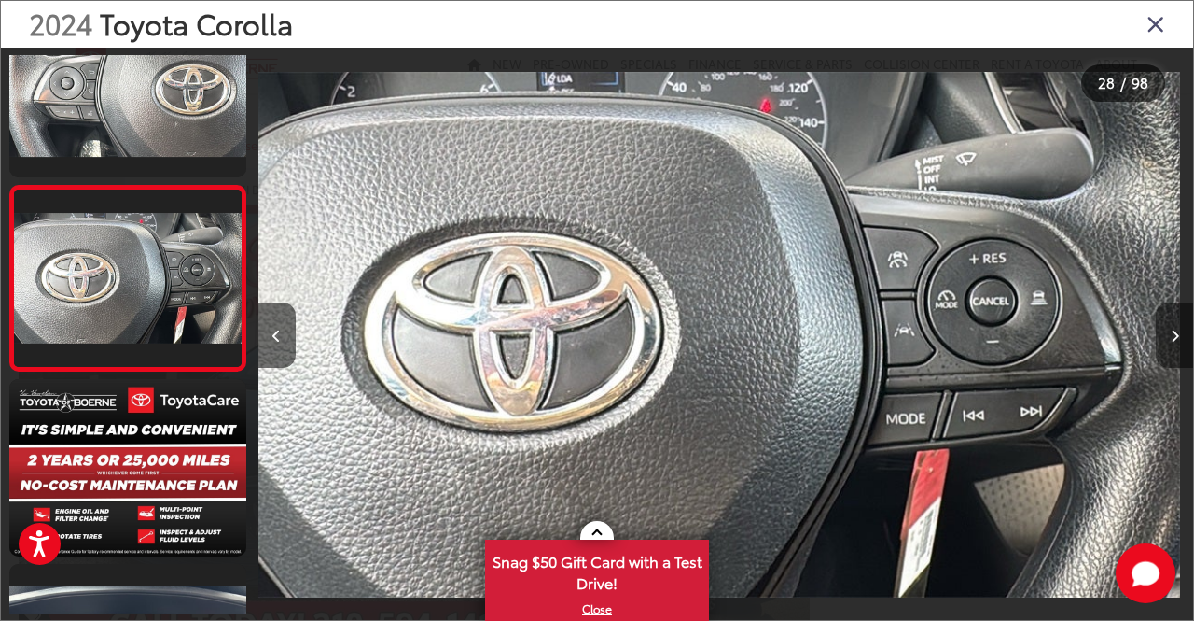
click at [1178, 342] on button "Next image" at bounding box center [1174, 334] width 37 height 65
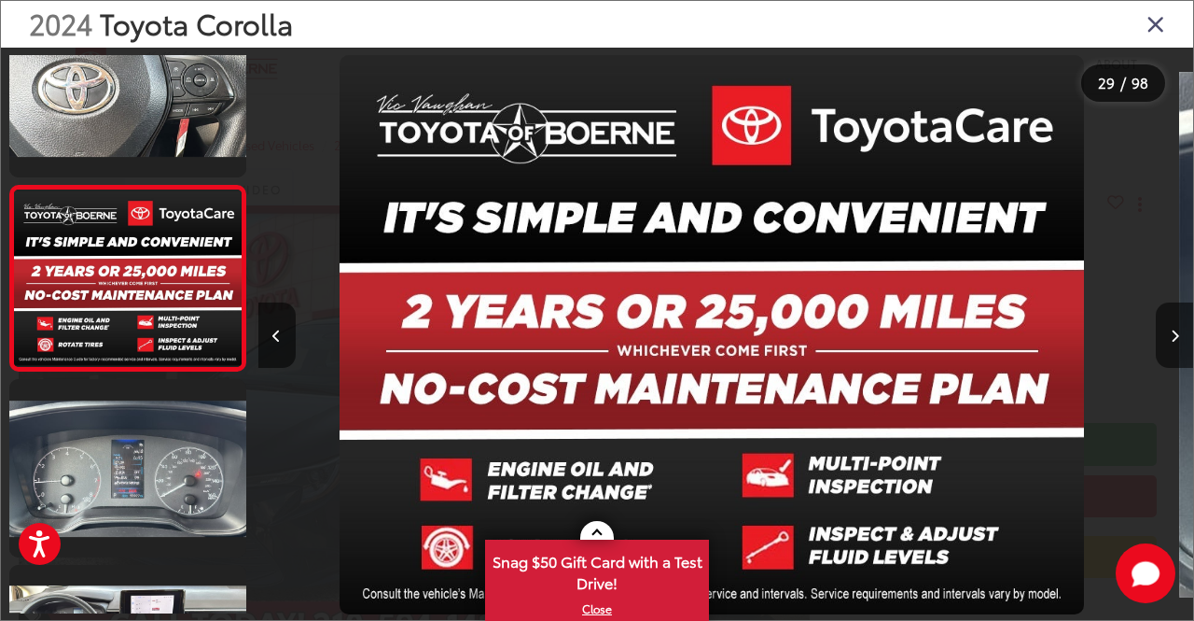
click at [1160, 21] on icon "Close gallery" at bounding box center [1156, 23] width 19 height 24
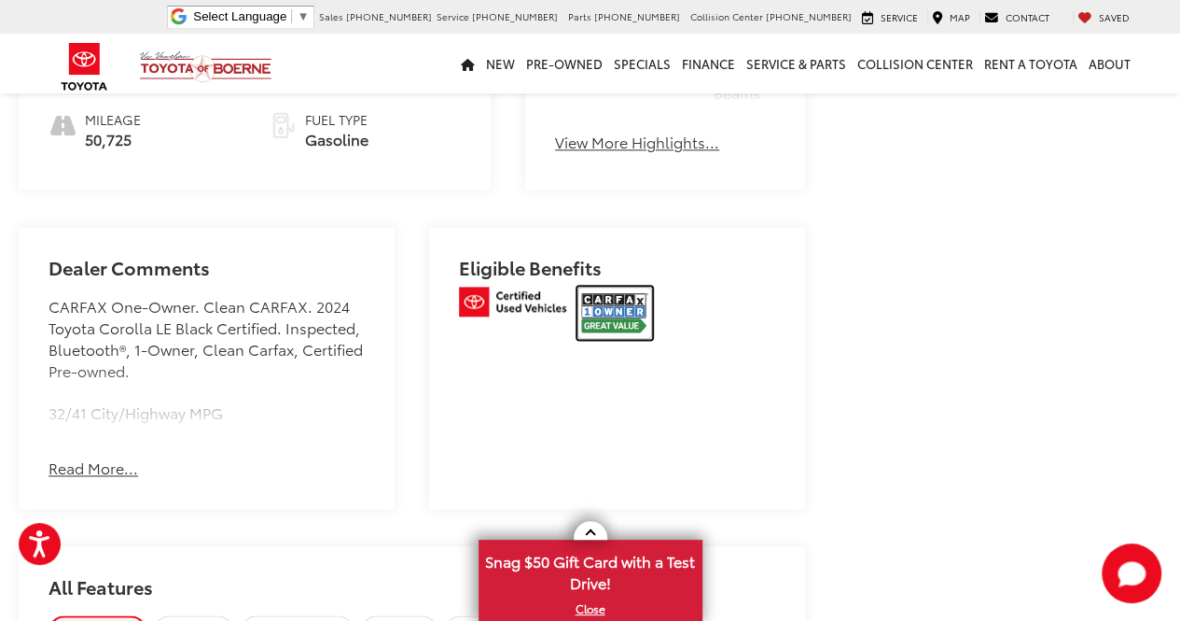
click at [585, 334] on img at bounding box center [615, 312] width 75 height 52
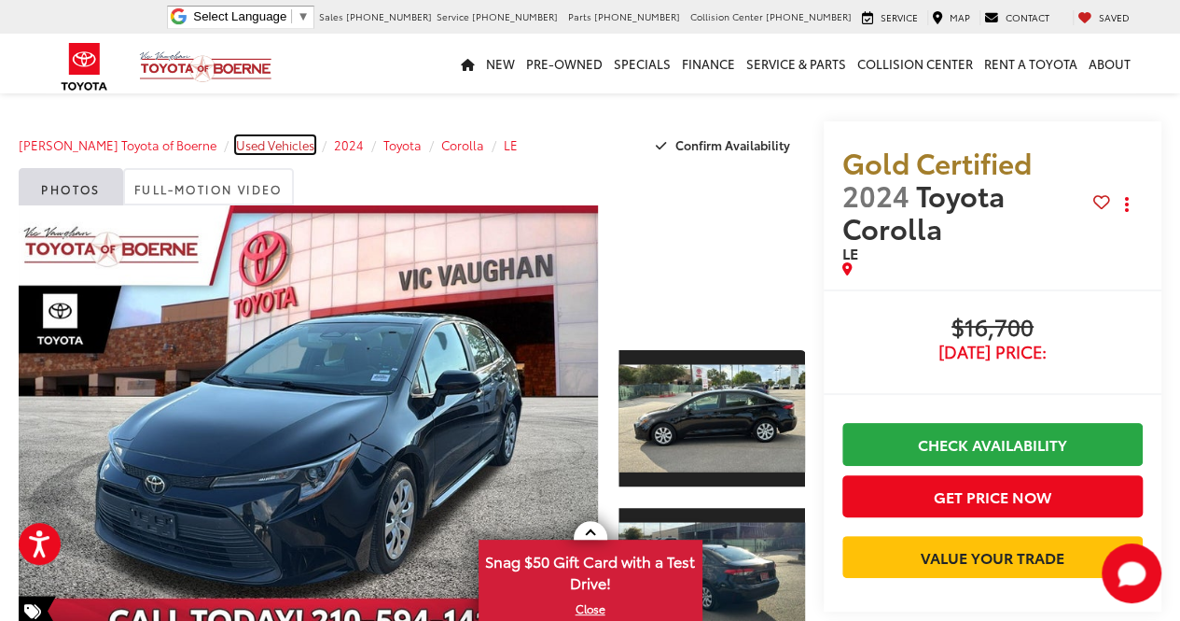
click at [242, 142] on span "Used Vehicles" at bounding box center [275, 144] width 78 height 17
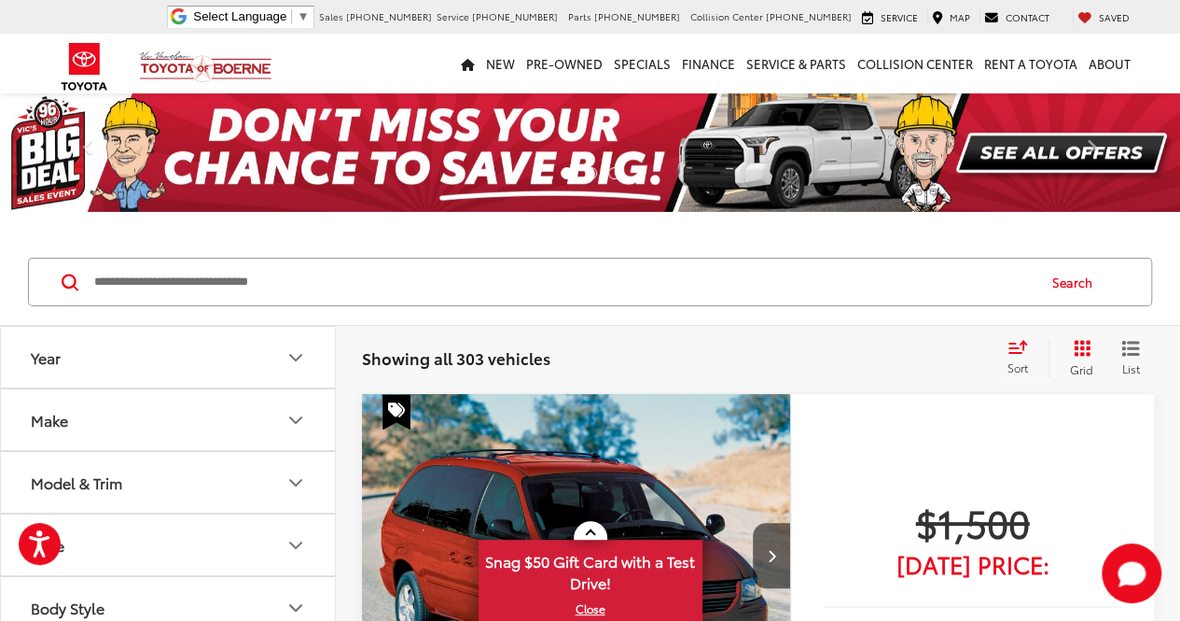
scroll to position [310, 0]
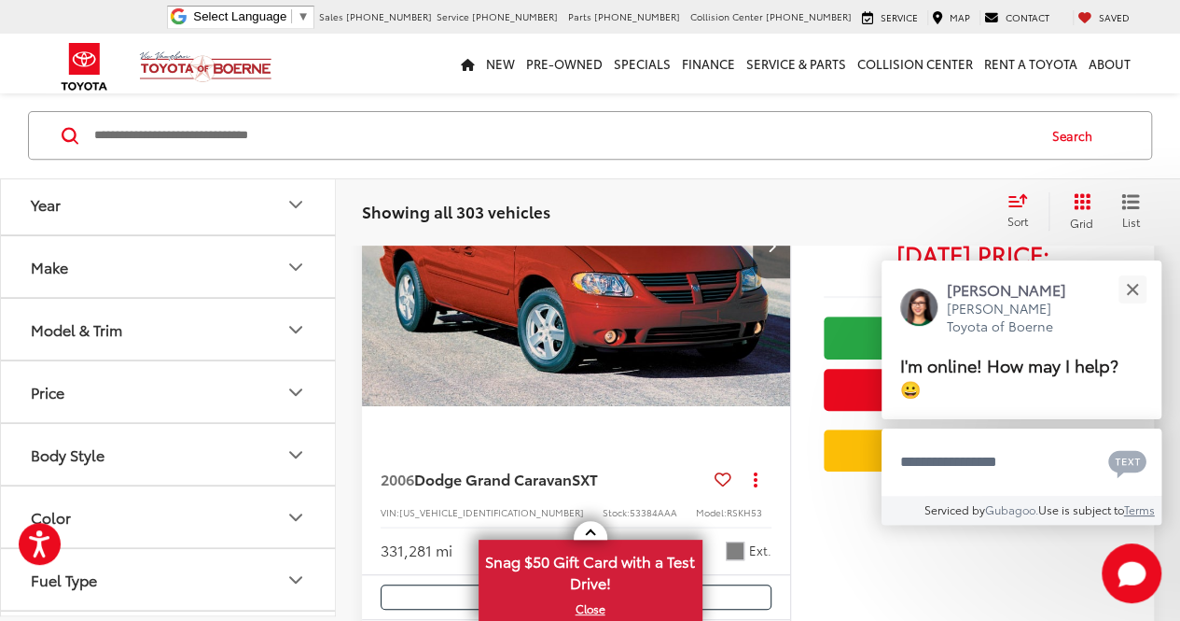
click at [276, 384] on button "Price" at bounding box center [169, 392] width 336 height 61
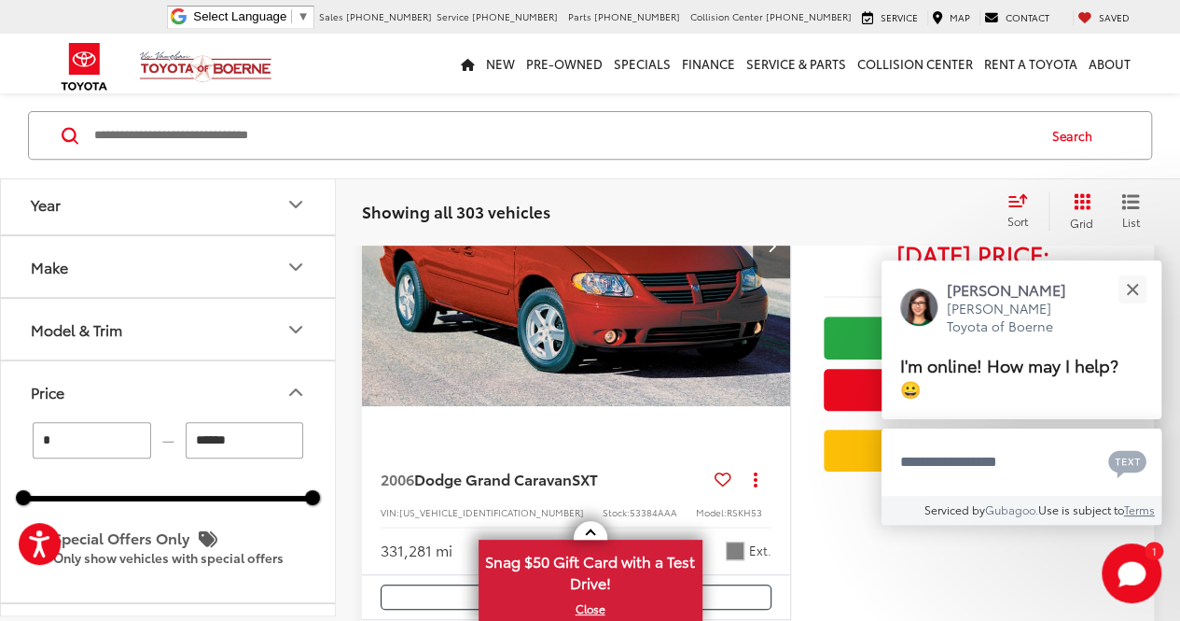
click at [230, 446] on input "******" at bounding box center [245, 441] width 119 height 36
type input "******"
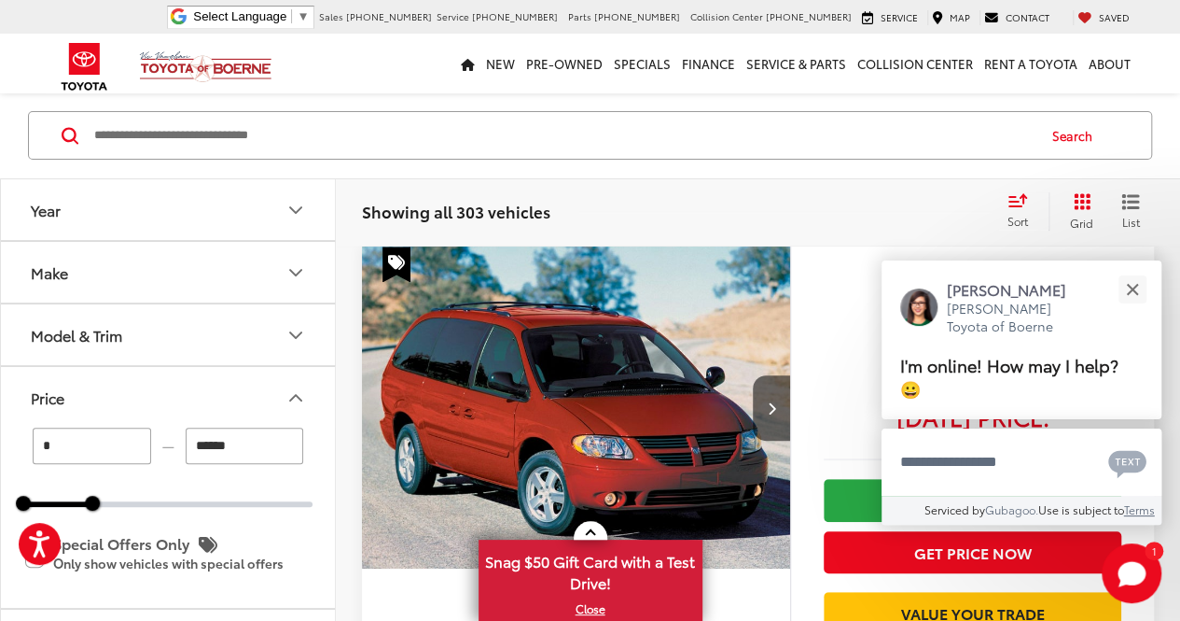
scroll to position [147, 0]
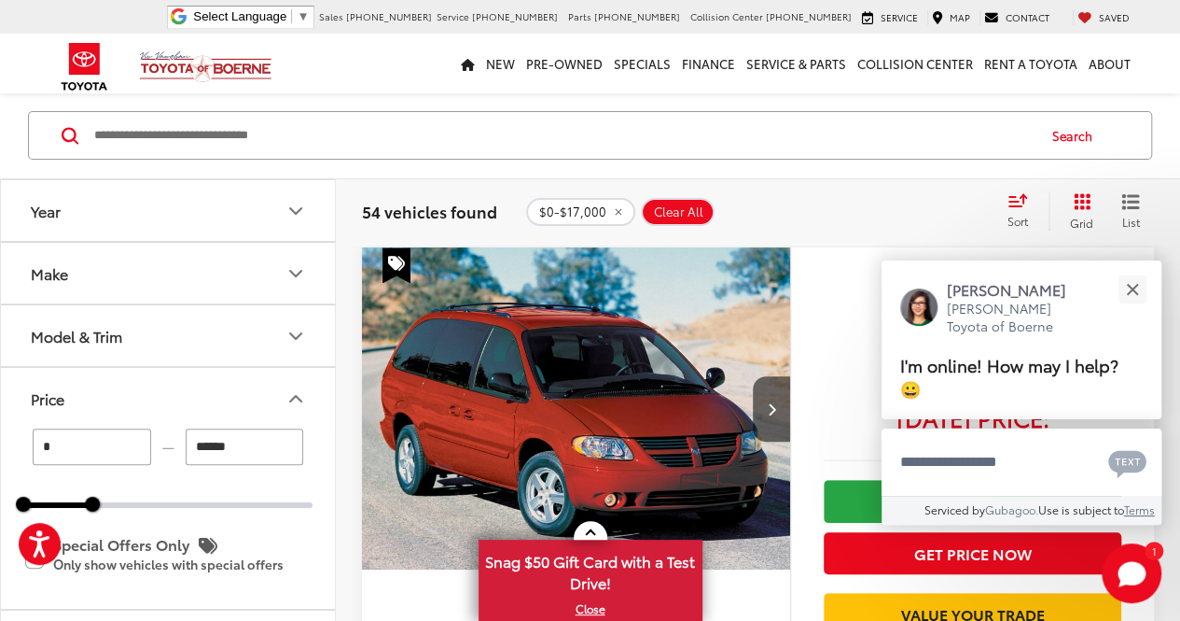
click at [202, 206] on button "Year" at bounding box center [169, 210] width 336 height 61
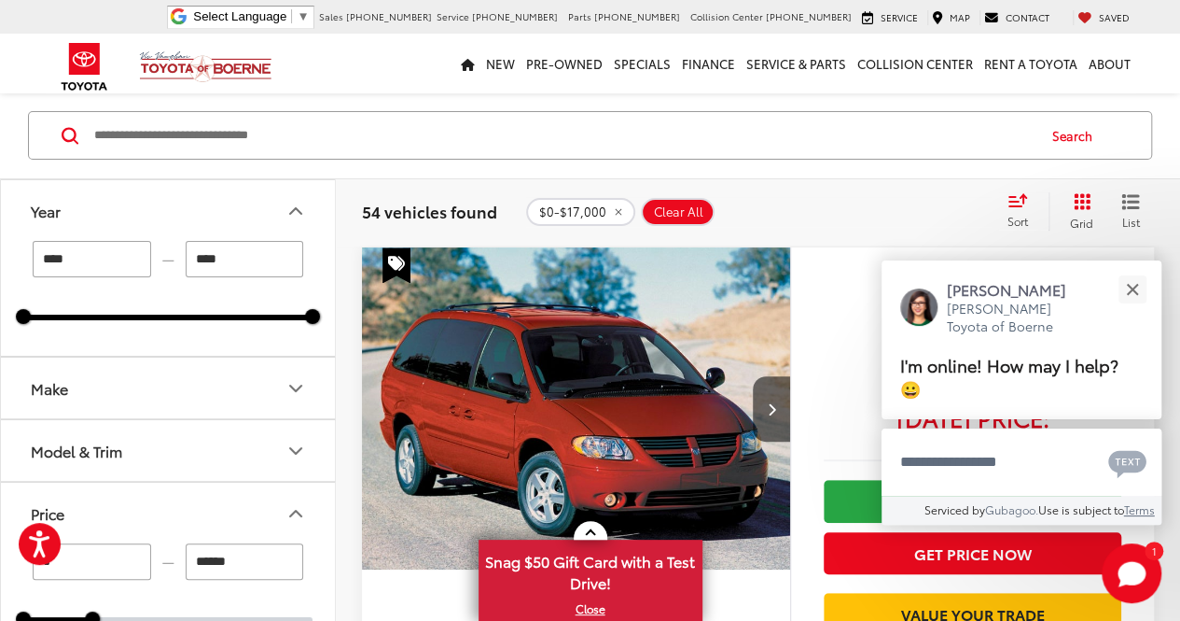
click at [134, 266] on input "****" at bounding box center [92, 259] width 119 height 36
type input "*"
type input "****"
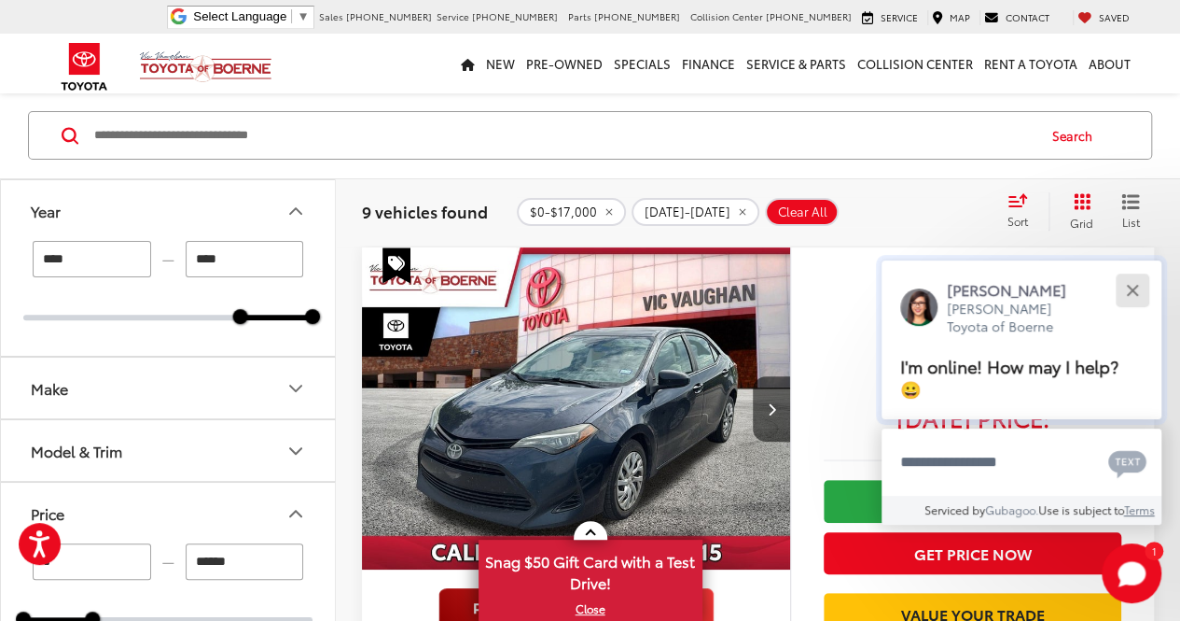
click at [1129, 292] on div "Close" at bounding box center [1132, 290] width 12 height 12
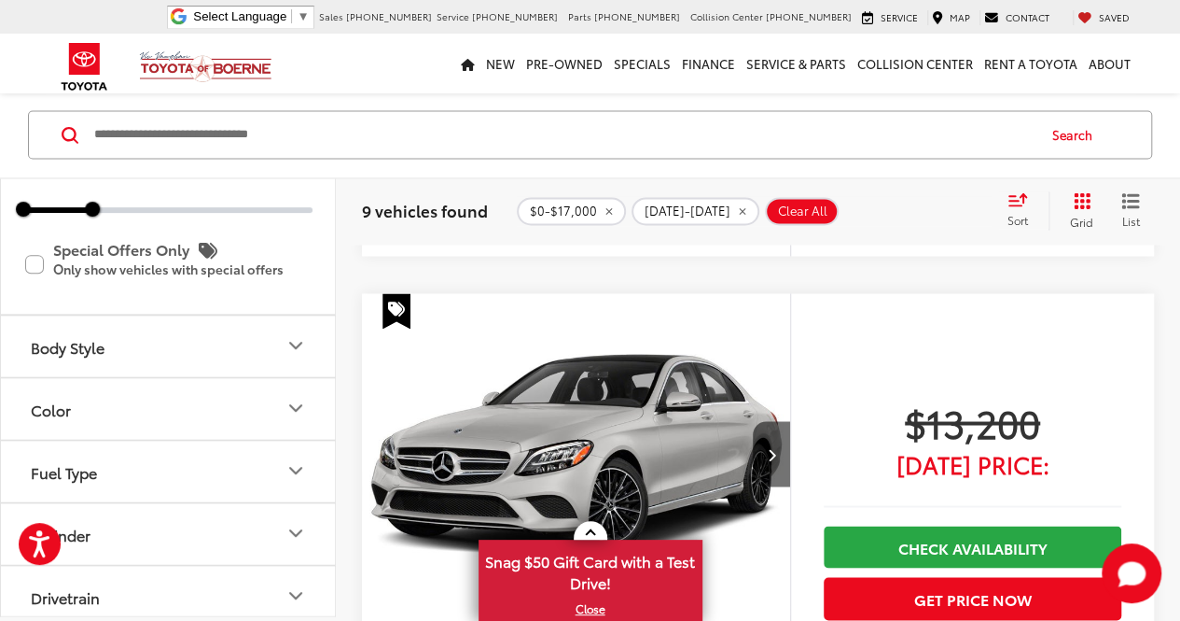
scroll to position [393, 0]
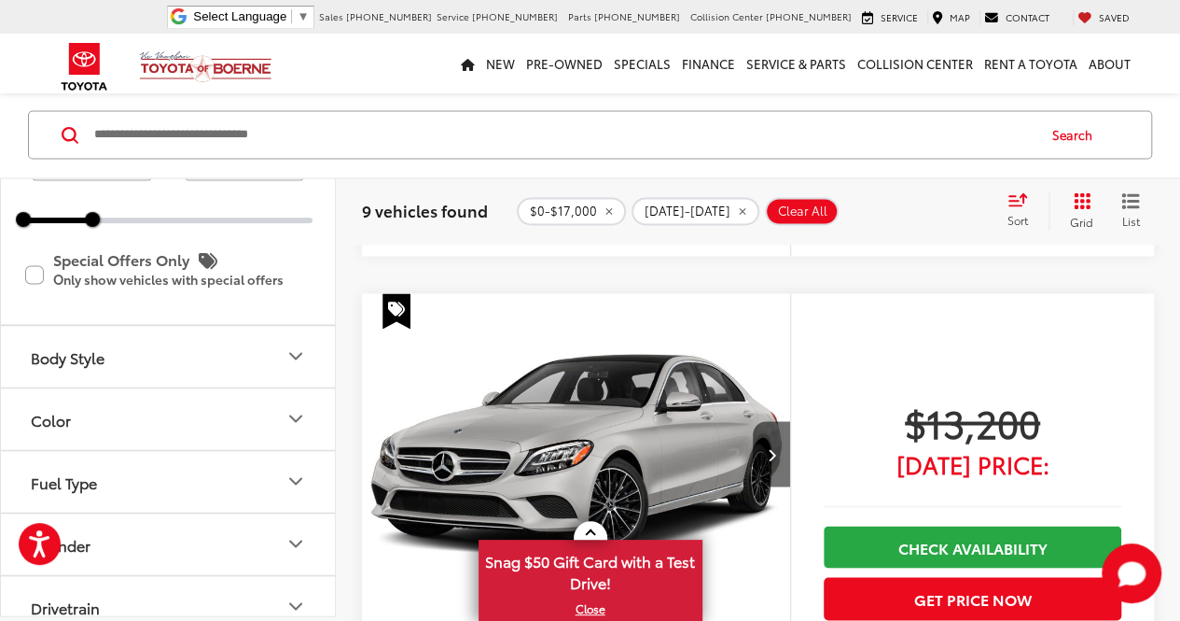
click at [1015, 193] on icon "Select sort value" at bounding box center [1018, 200] width 21 height 14
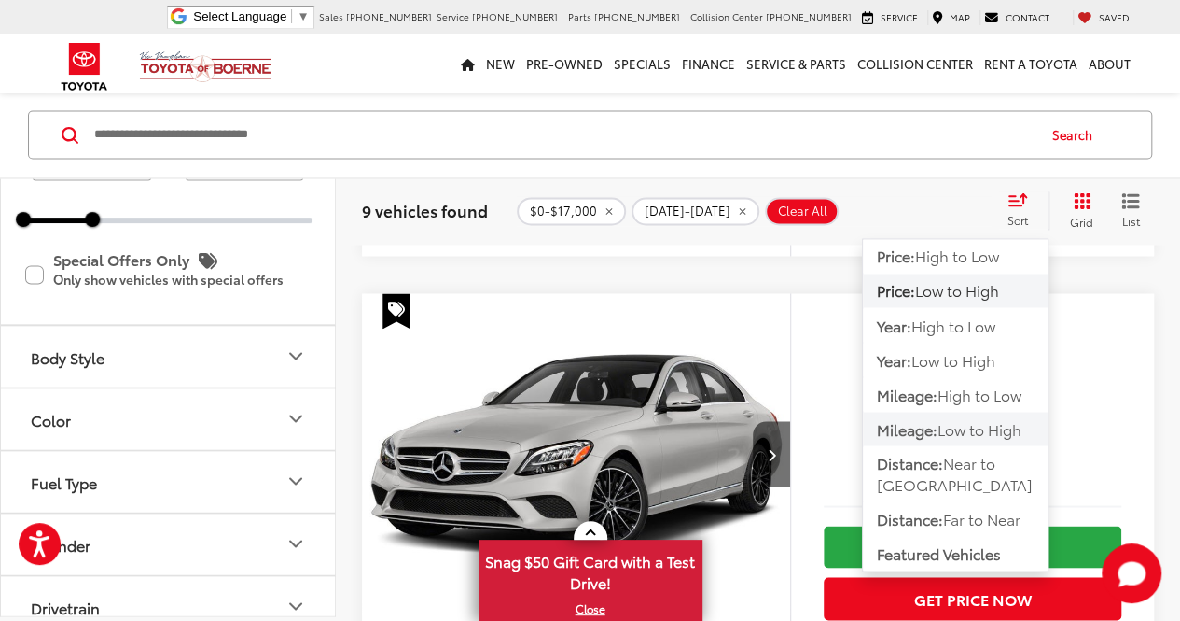
click at [922, 425] on span "Mileage:" at bounding box center [907, 428] width 61 height 21
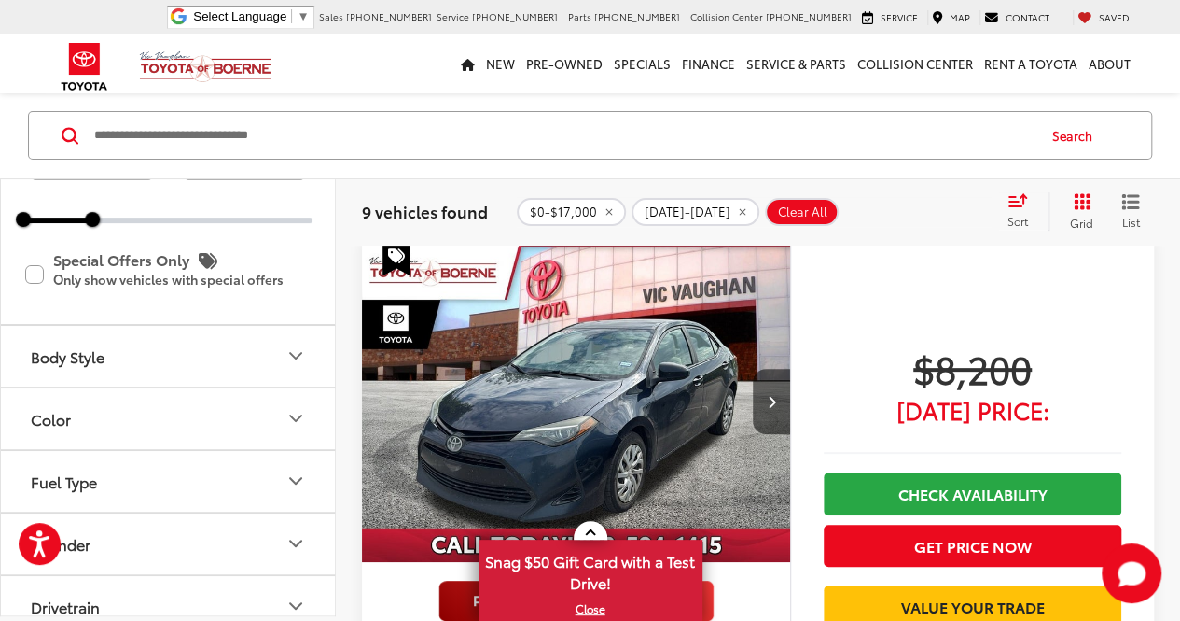
scroll to position [147, 0]
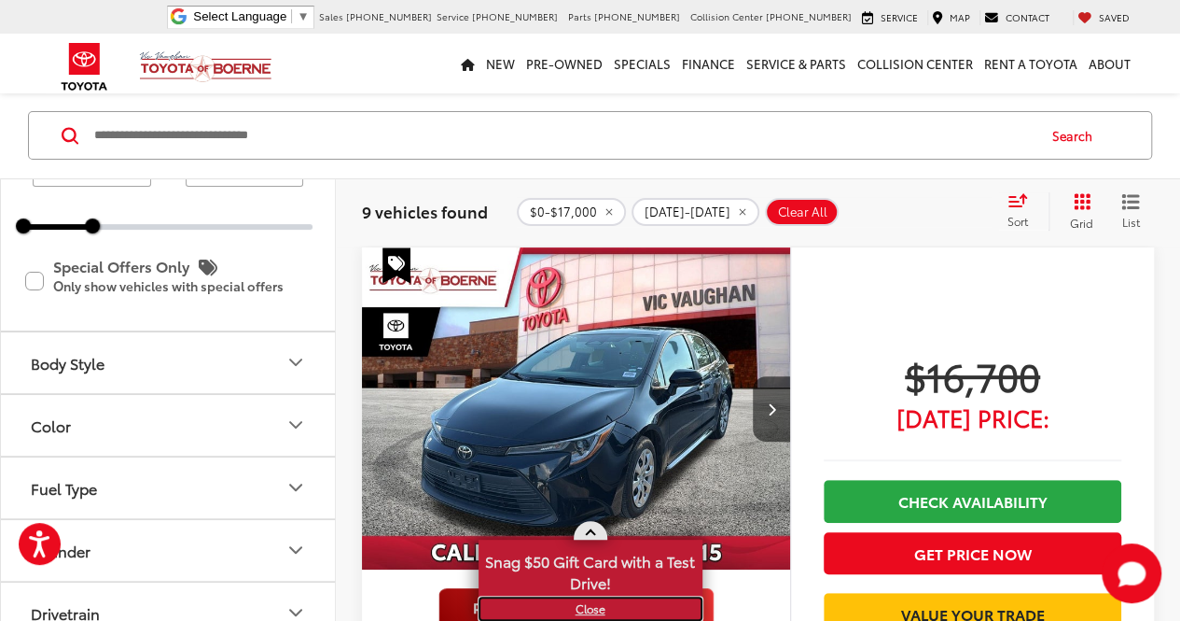
click at [588, 611] on link "X" at bounding box center [591, 608] width 220 height 21
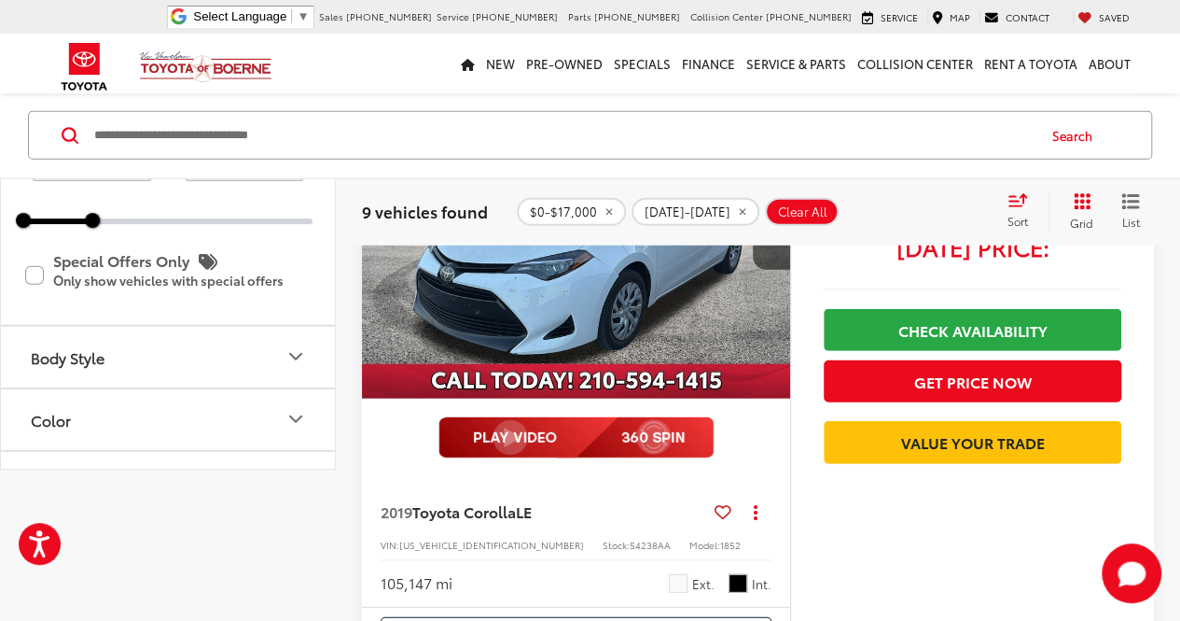
scroll to position [0, 0]
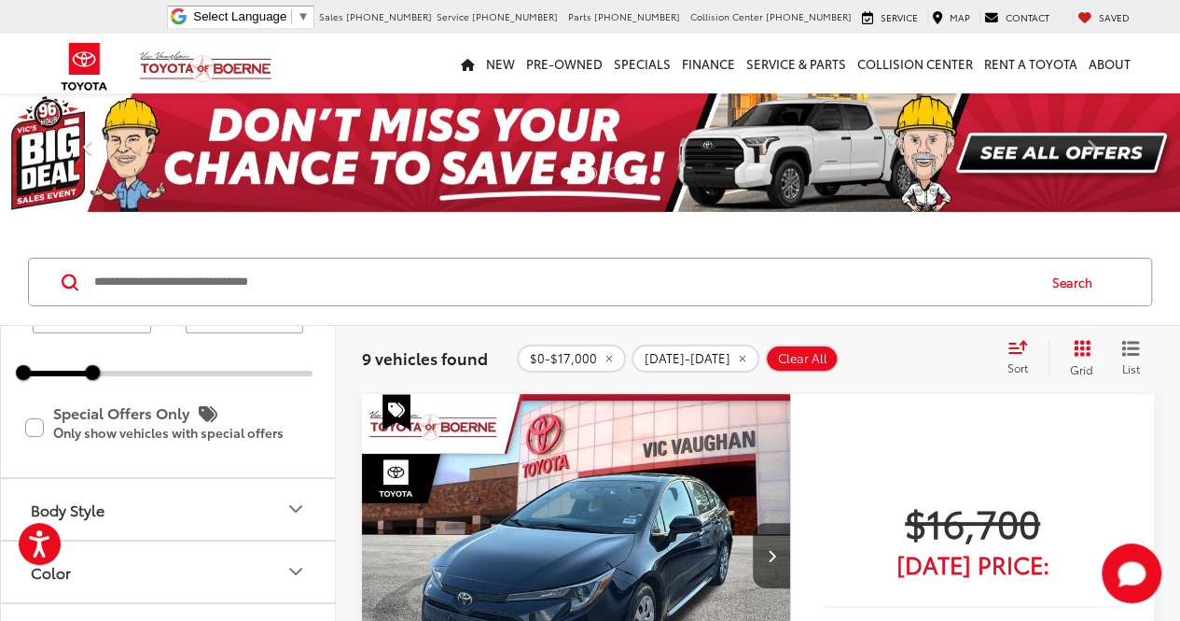
click at [175, 150] on link "Previous" at bounding box center [88, 152] width 177 height 119
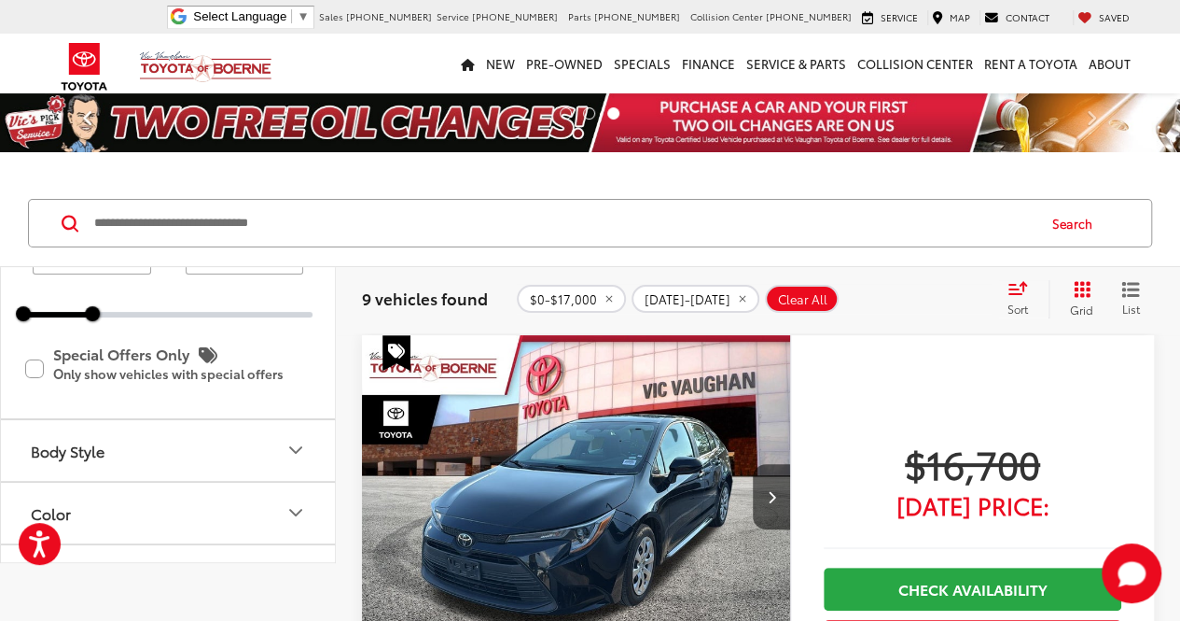
click at [175, 150] on link "Previous" at bounding box center [88, 122] width 177 height 59
